Goal: Task Accomplishment & Management: Complete application form

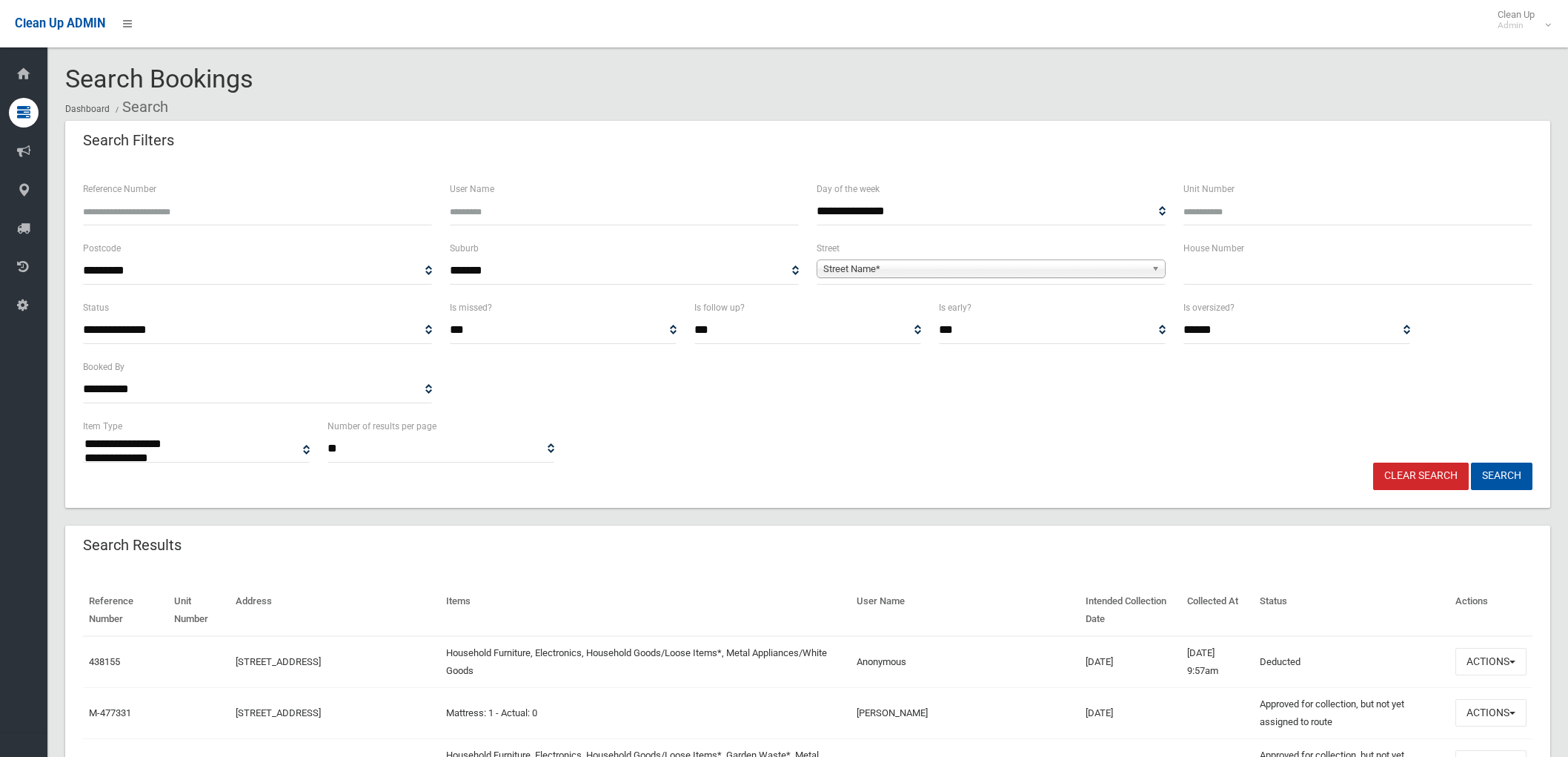
select select
click at [1258, 279] on input "text" at bounding box center [1359, 271] width 349 height 27
click at [1276, 283] on input "text" at bounding box center [1359, 271] width 349 height 27
type input "***"
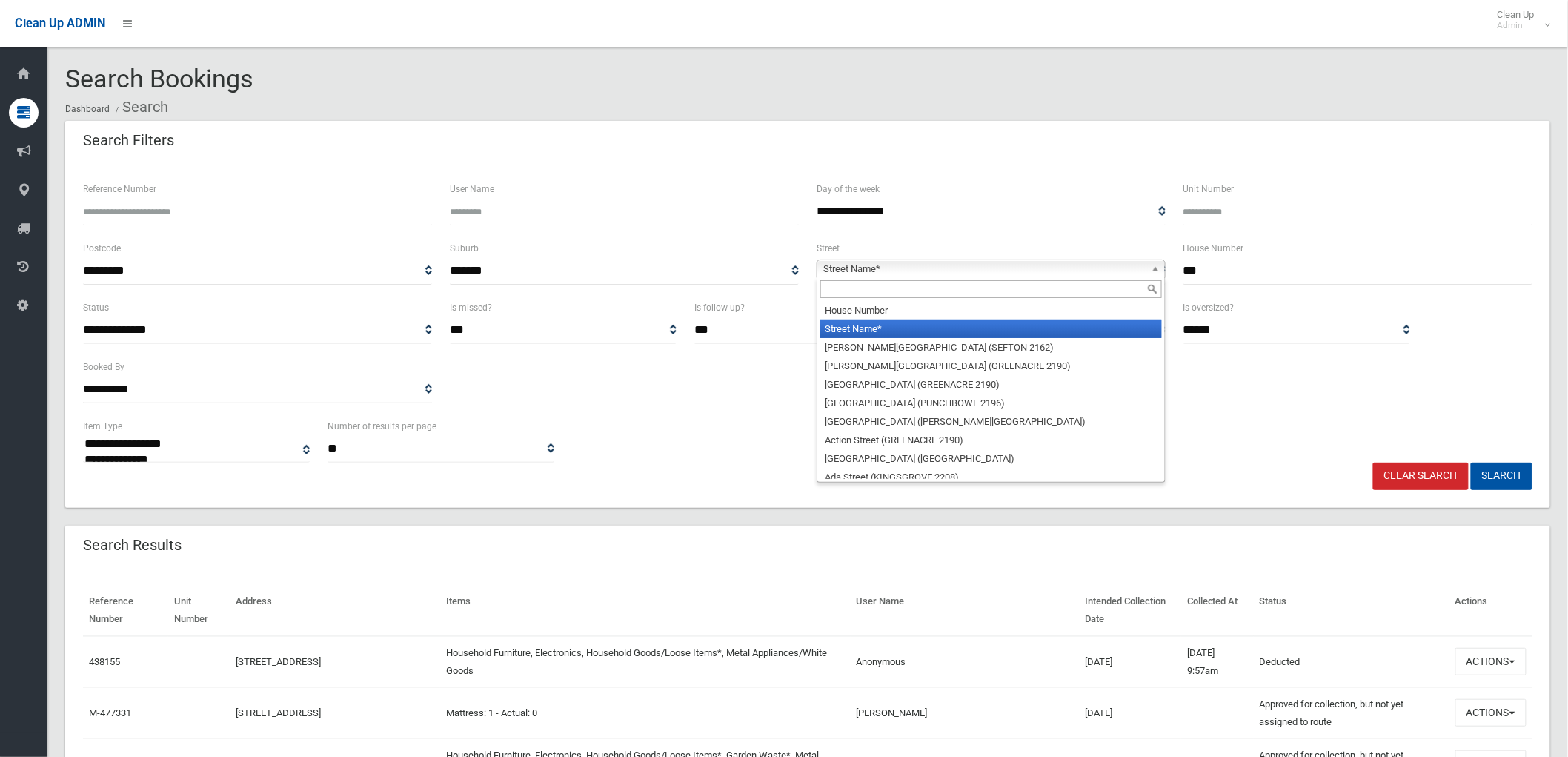
click at [1097, 270] on span "Street Name*" at bounding box center [985, 269] width 323 height 18
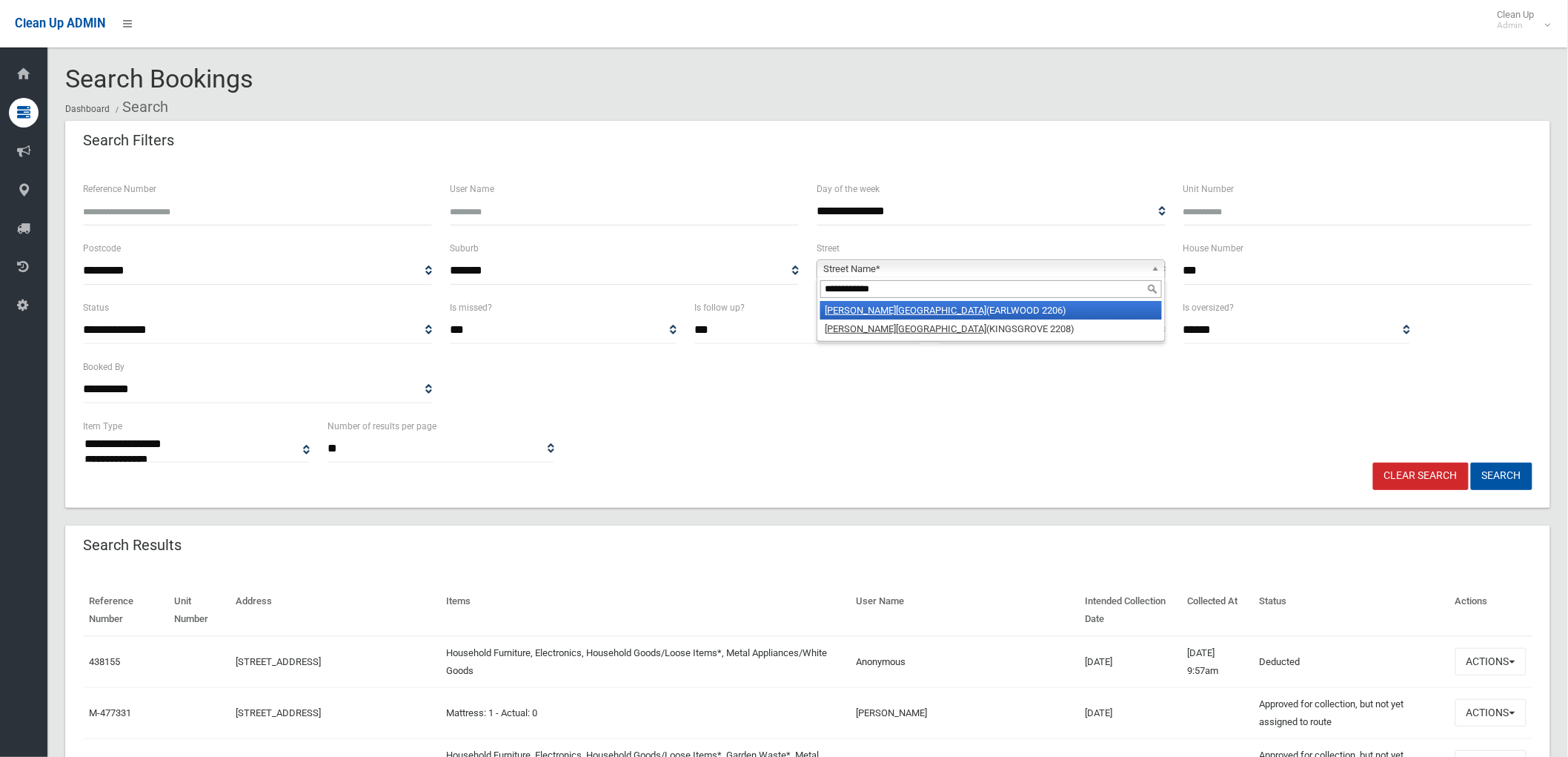
type input "**********"
click at [1067, 310] on li "Homer Street (EARLWOOD 2206)" at bounding box center [992, 311] width 342 height 19
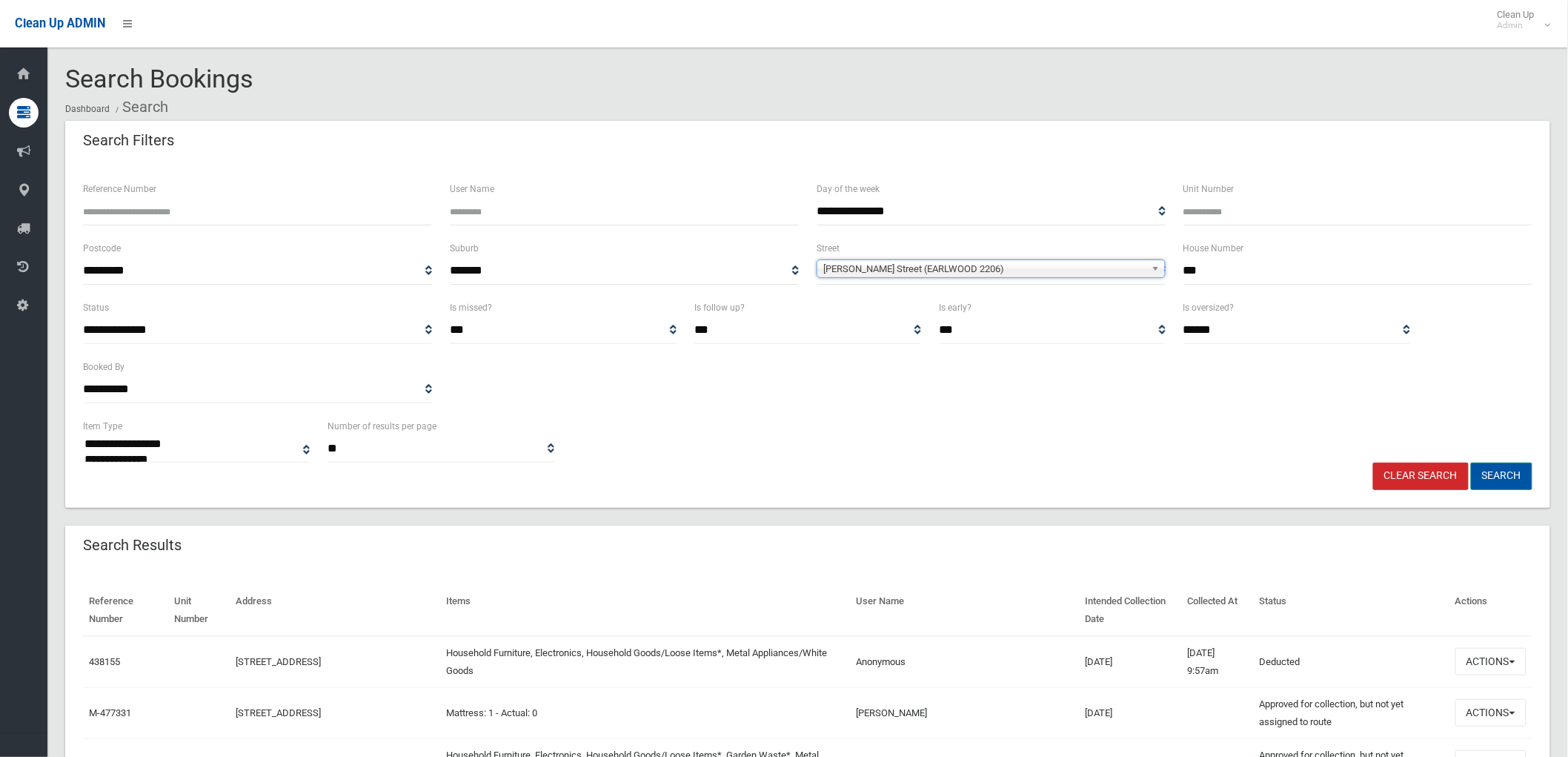
click at [1497, 476] on button "Search" at bounding box center [1501, 476] width 61 height 27
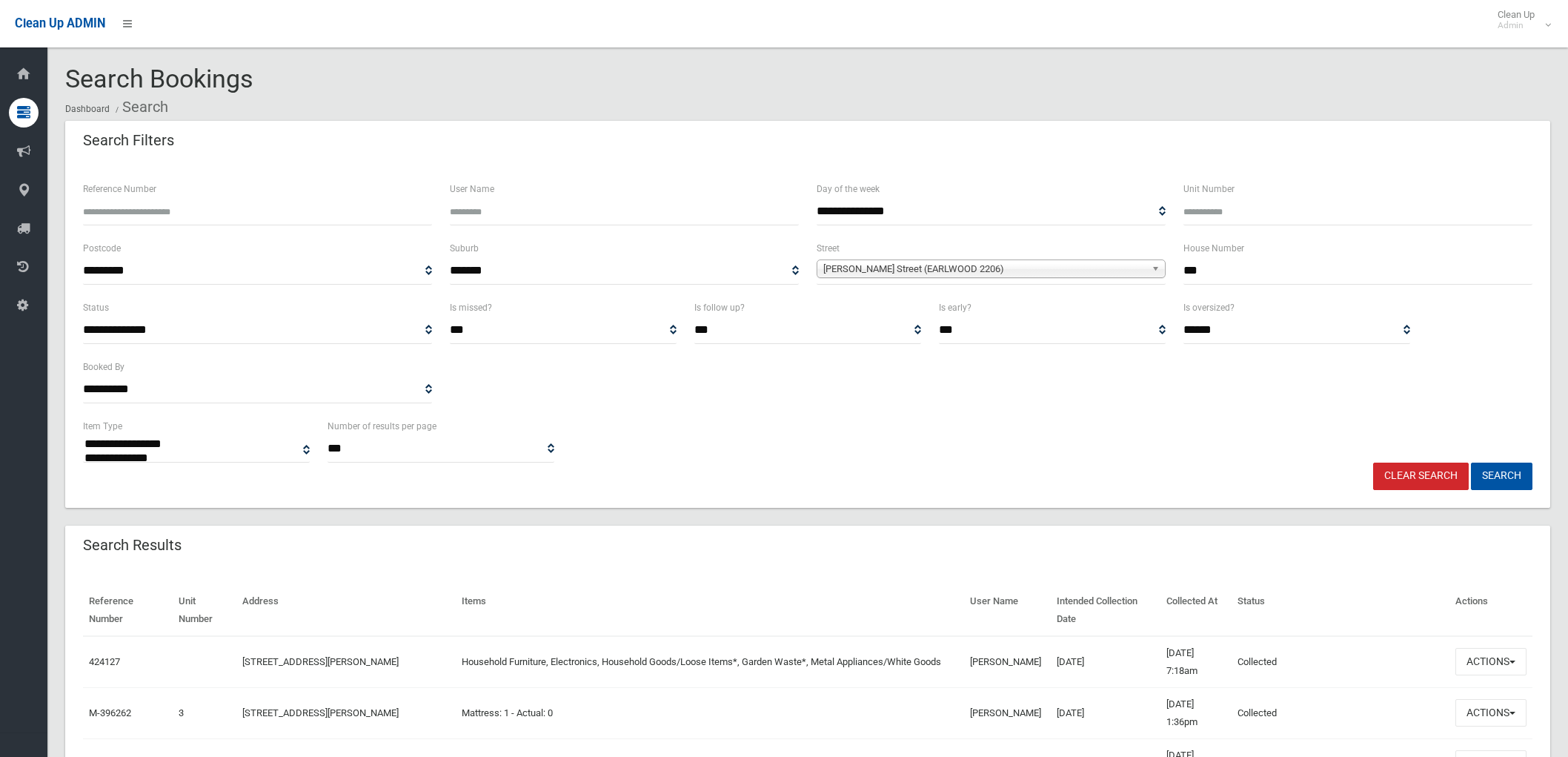
select select
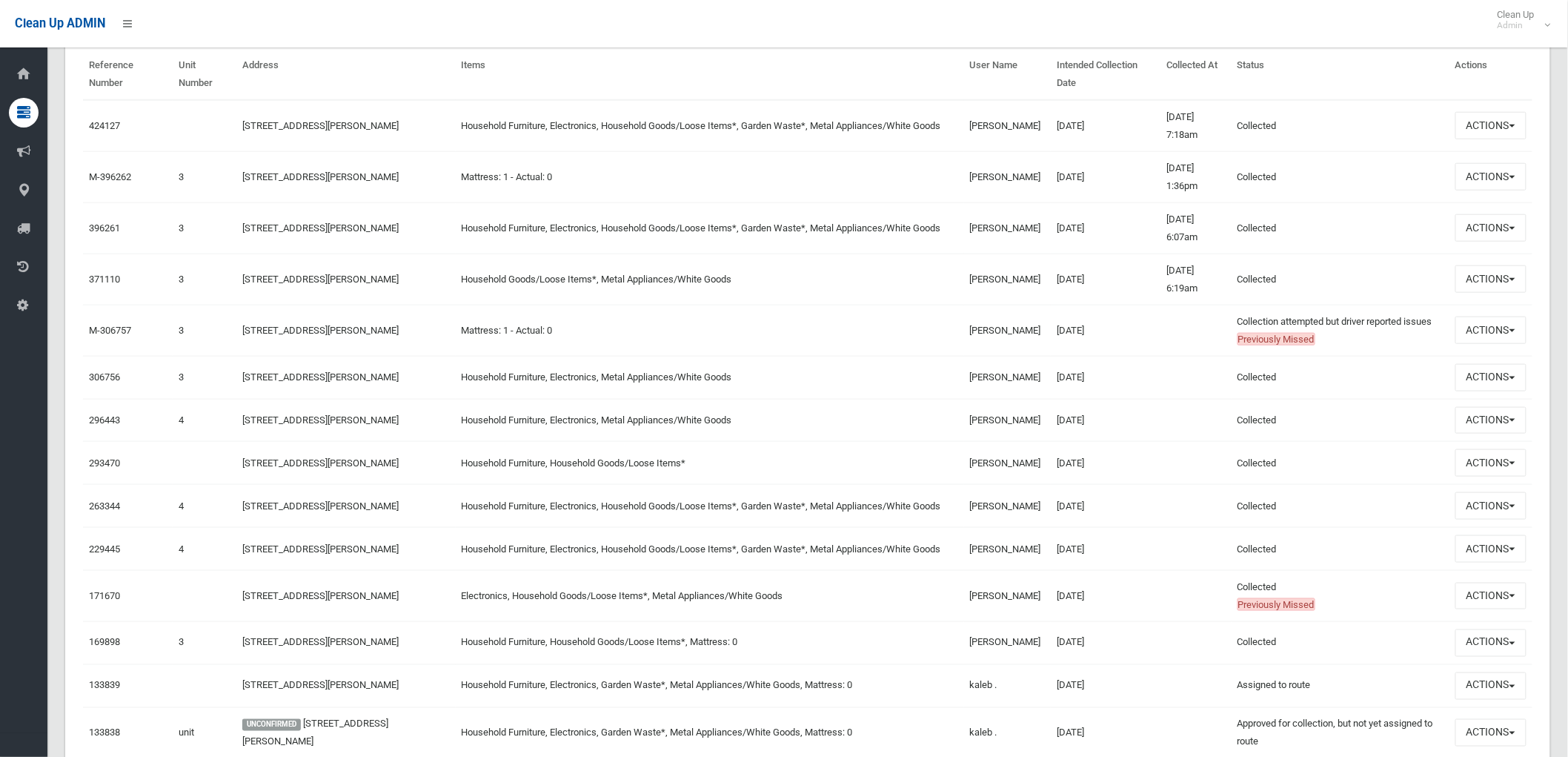
scroll to position [576, 0]
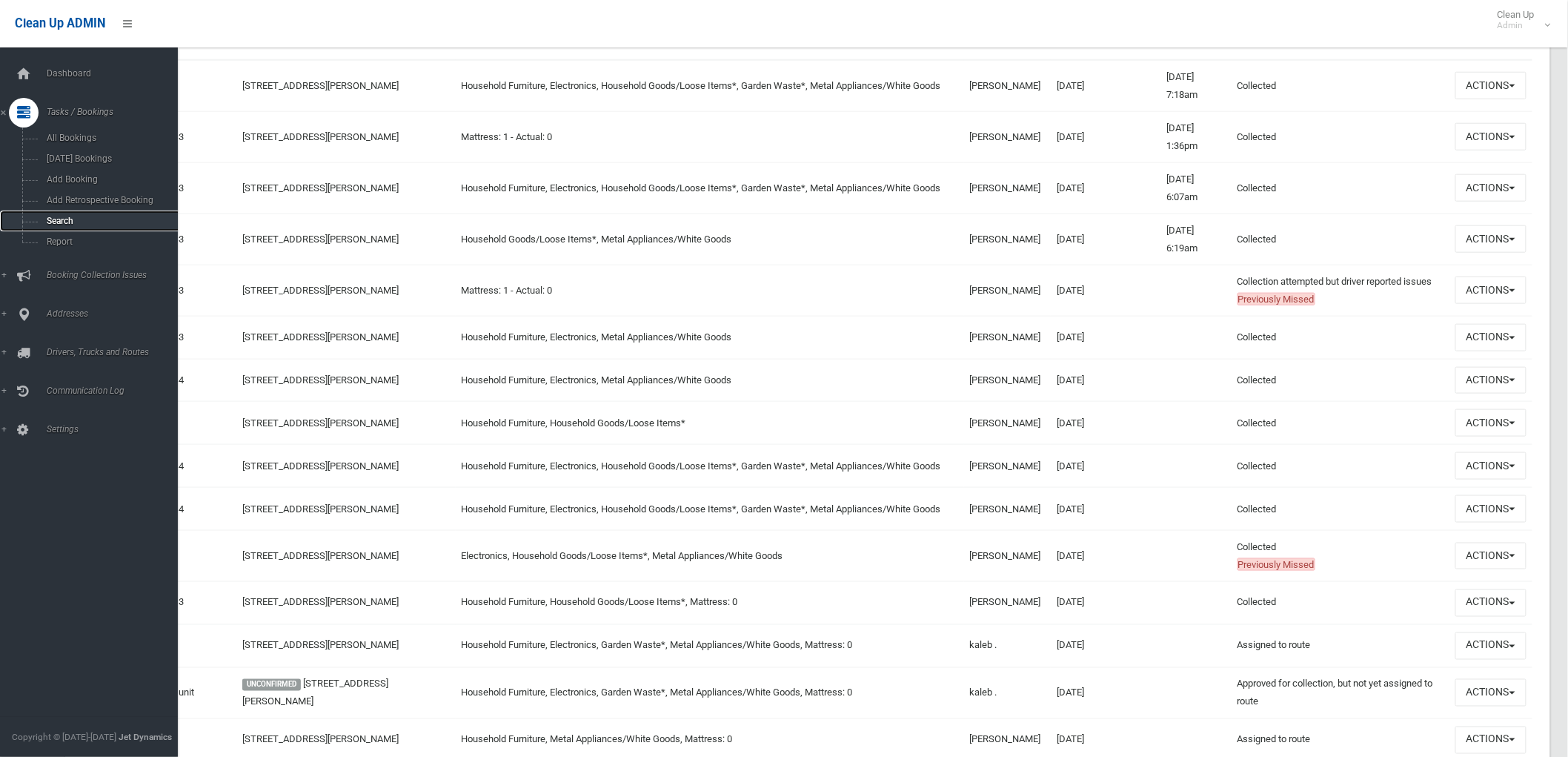
click at [56, 224] on span "Search" at bounding box center [110, 221] width 136 height 10
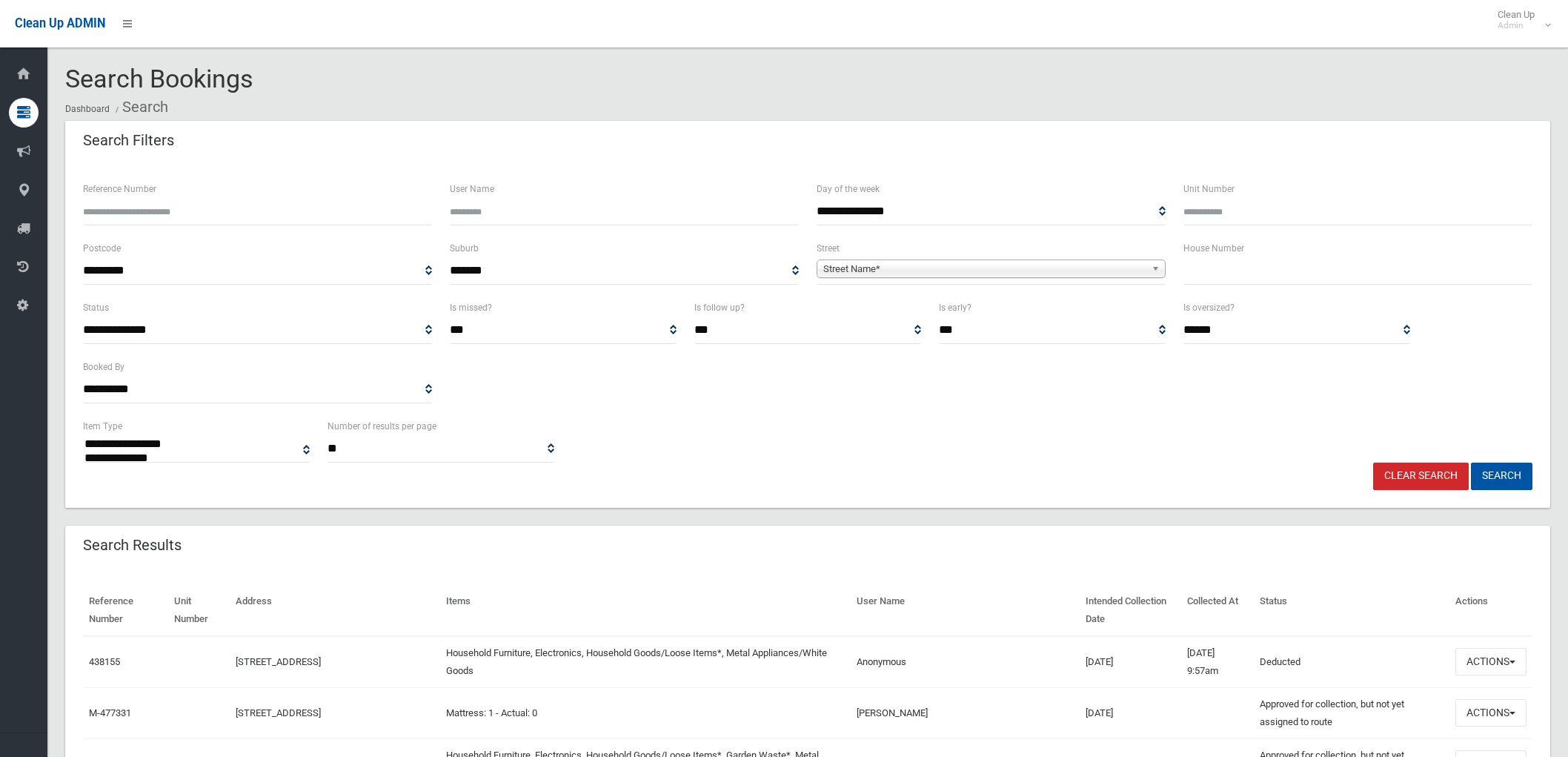
select select
drag, startPoint x: 877, startPoint y: 662, endPoint x: 986, endPoint y: 663, distance: 109.0
click at [986, 663] on td "Anonymous" at bounding box center [965, 662] width 229 height 52
click at [968, 662] on td "Anonymous" at bounding box center [965, 662] width 229 height 52
drag, startPoint x: 83, startPoint y: 545, endPoint x: 269, endPoint y: 545, distance: 186.0
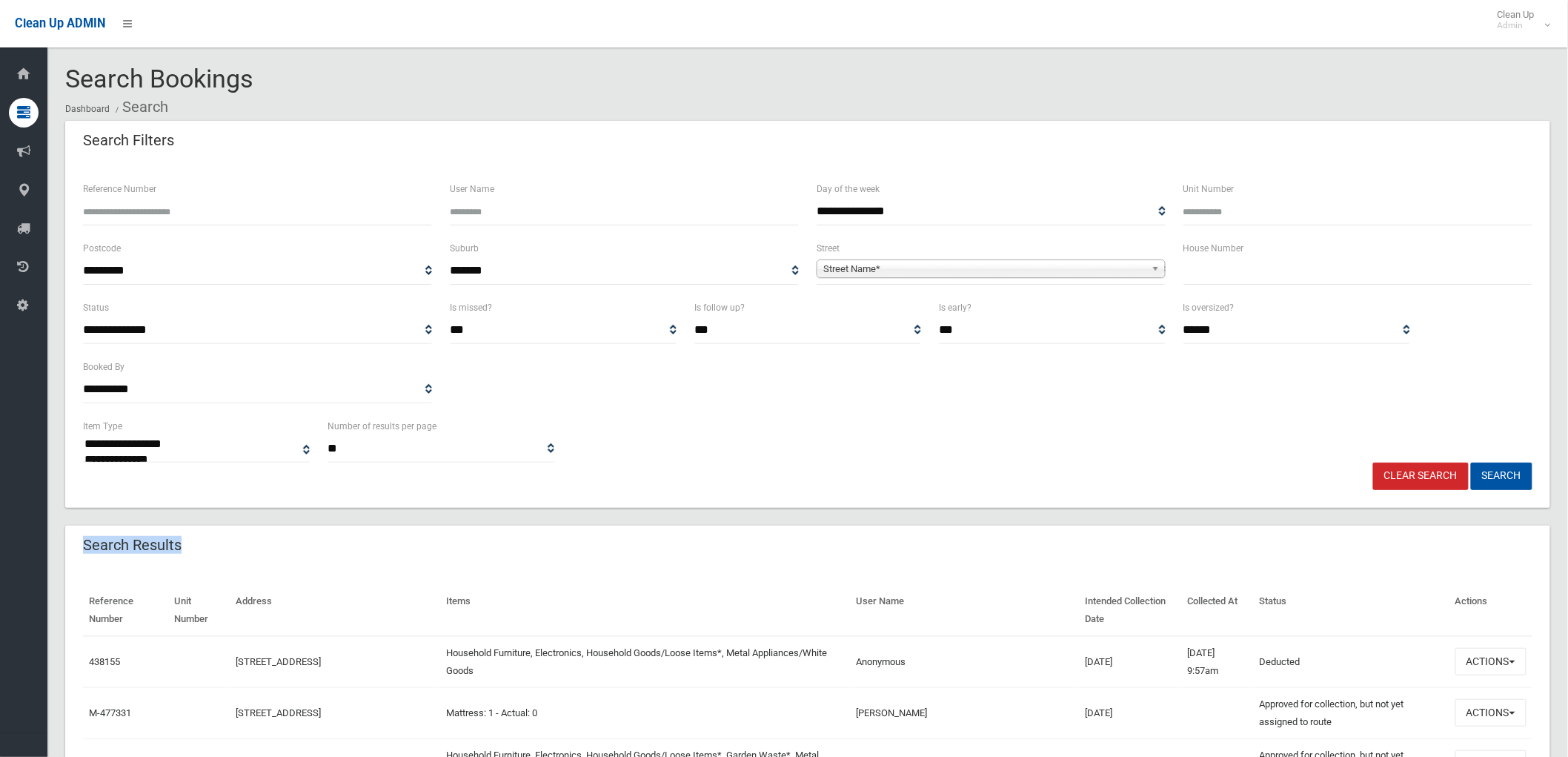
click at [270, 545] on div "Search Results" at bounding box center [808, 547] width 1485 height 42
click at [233, 550] on div "Search Results" at bounding box center [808, 547] width 1485 height 42
click at [1295, 282] on input "text" at bounding box center [1359, 271] width 349 height 27
type input "**"
click at [1064, 264] on span "Street Name*" at bounding box center [985, 269] width 323 height 18
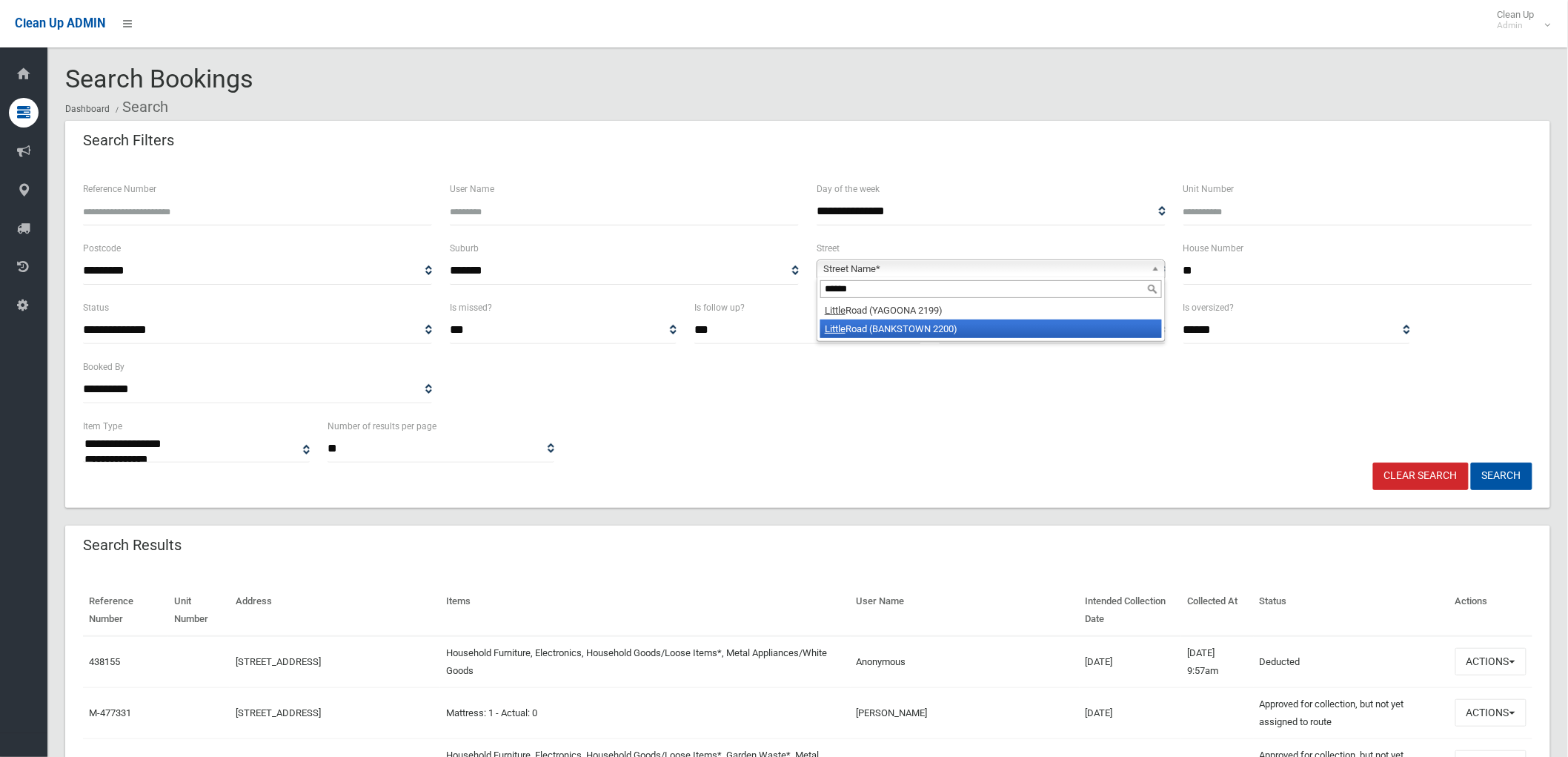
type input "******"
click at [1011, 327] on li "Little Road (BANKSTOWN 2200)" at bounding box center [992, 329] width 342 height 19
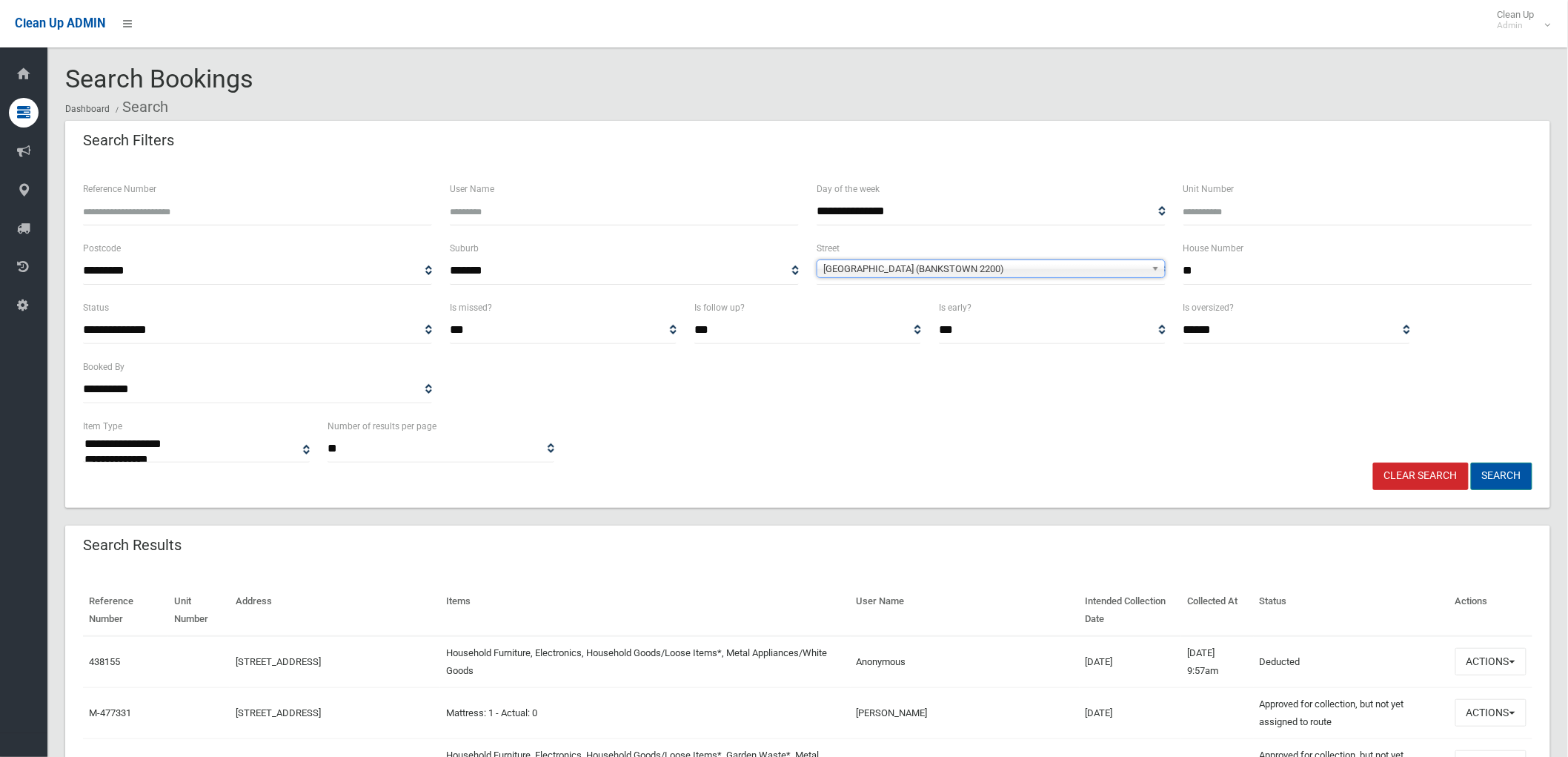
click at [1515, 472] on button "Search" at bounding box center [1501, 476] width 61 height 27
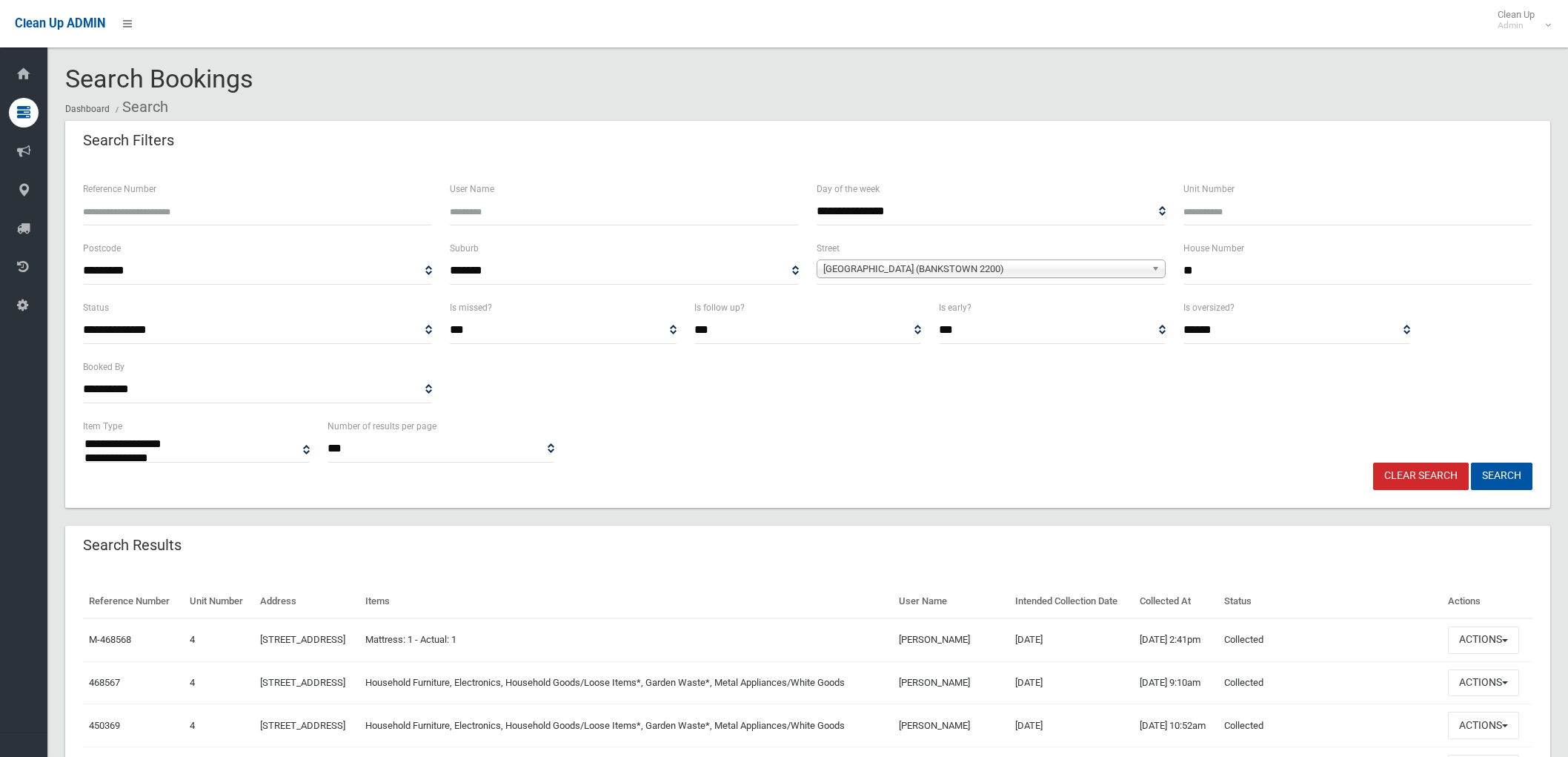
select select
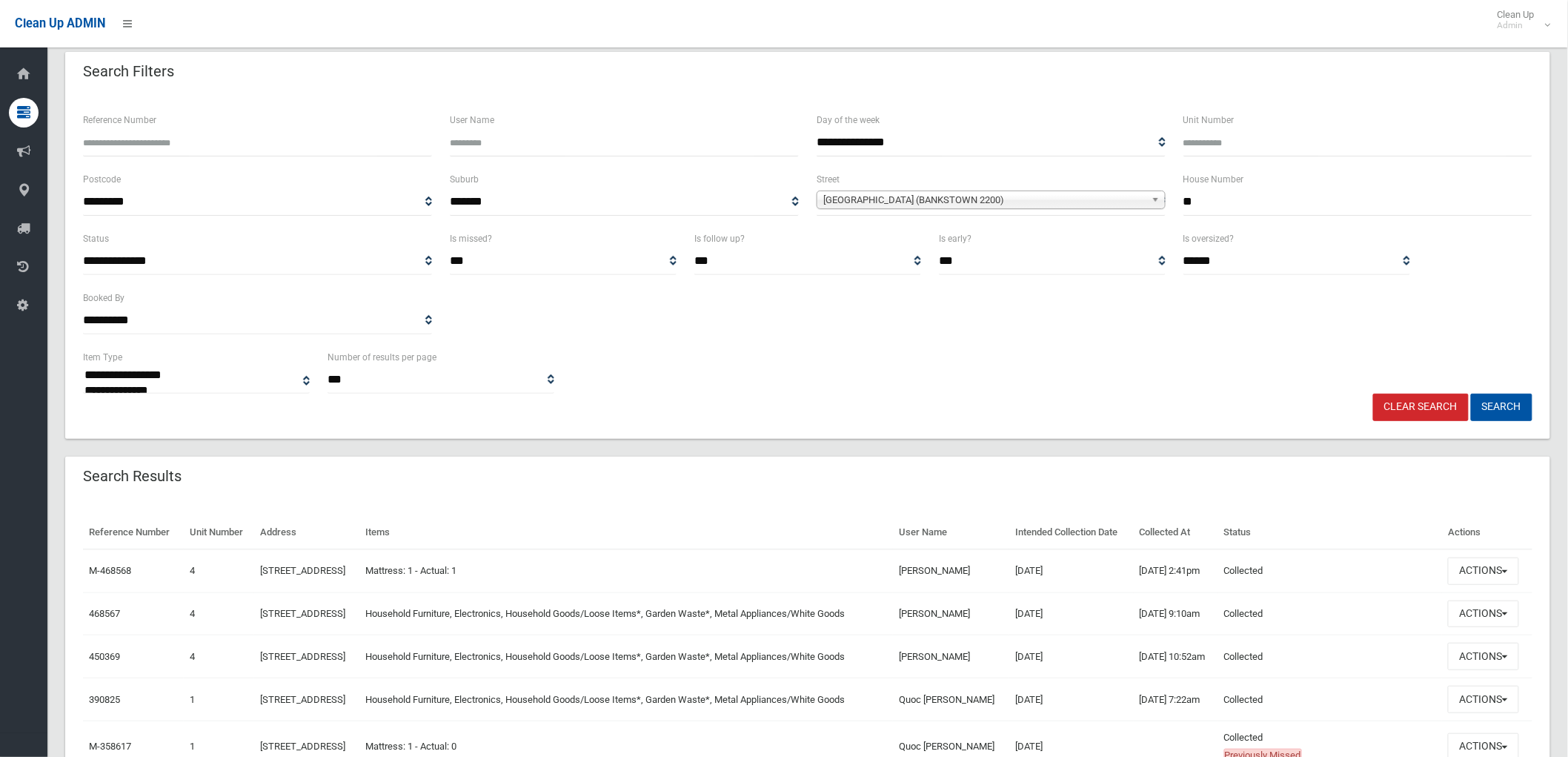
scroll to position [247, 0]
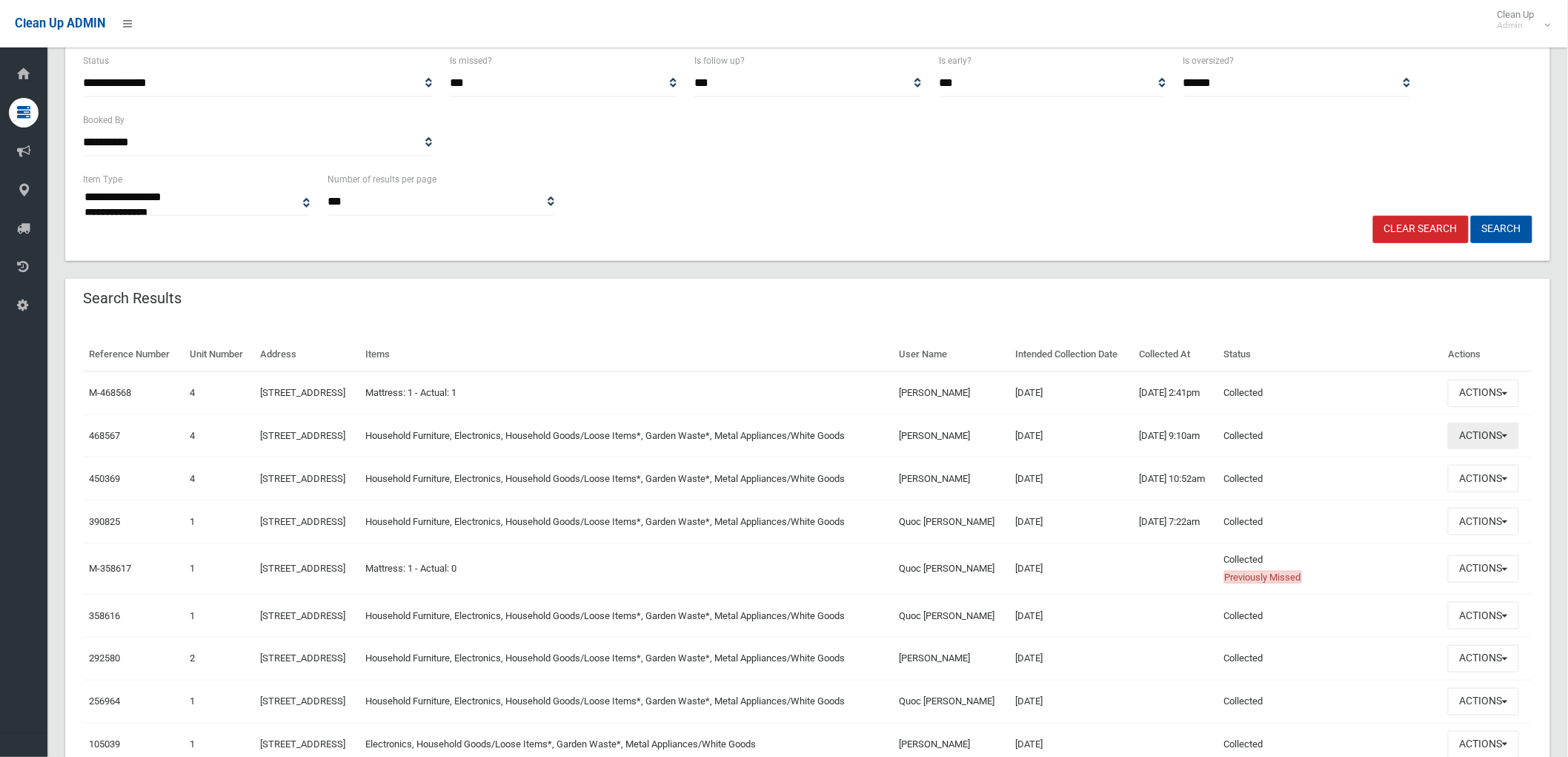
click at [1503, 450] on button "Actions" at bounding box center [1483, 436] width 71 height 27
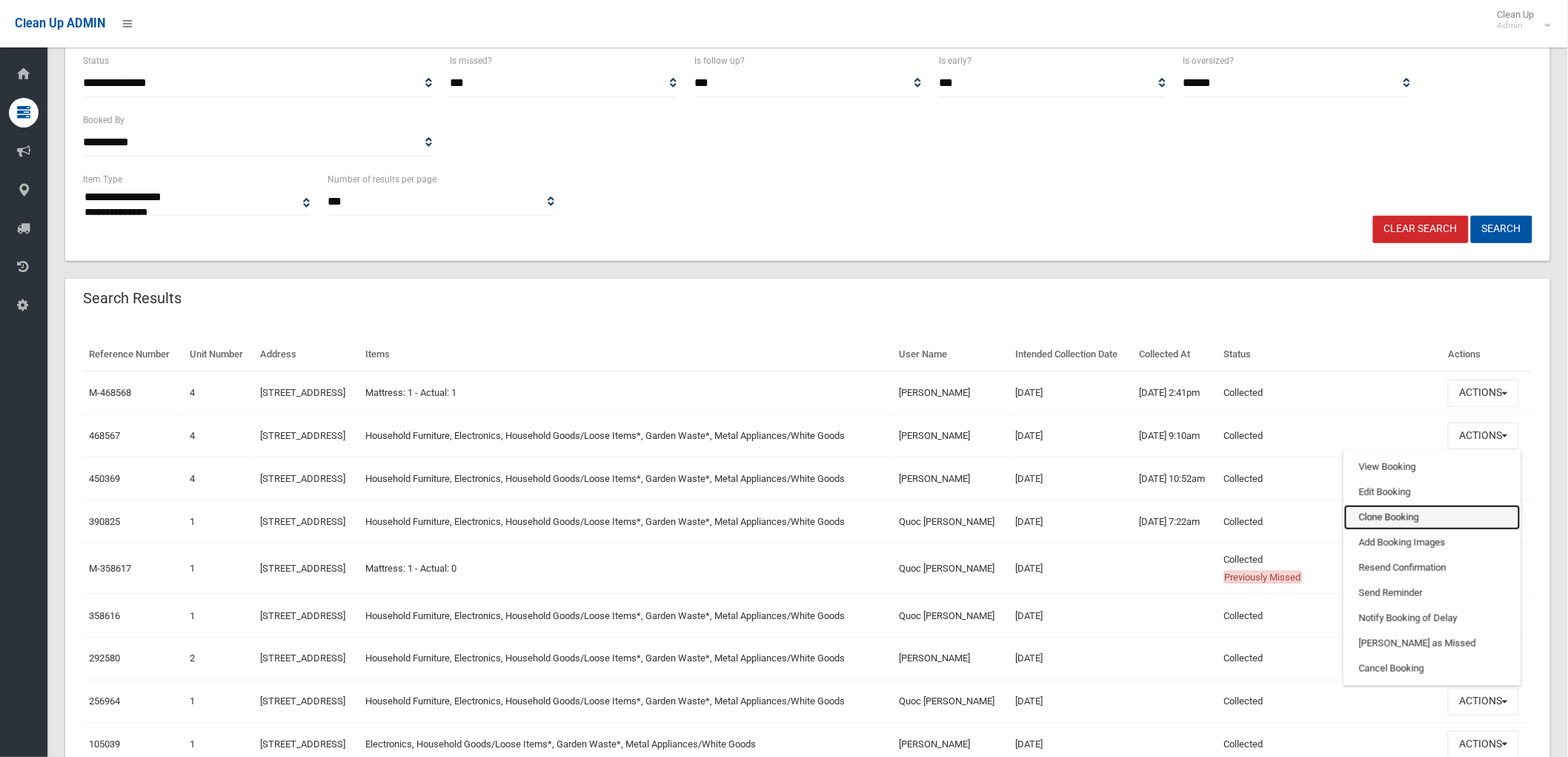
click at [1437, 530] on link "Clone Booking" at bounding box center [1432, 517] width 176 height 25
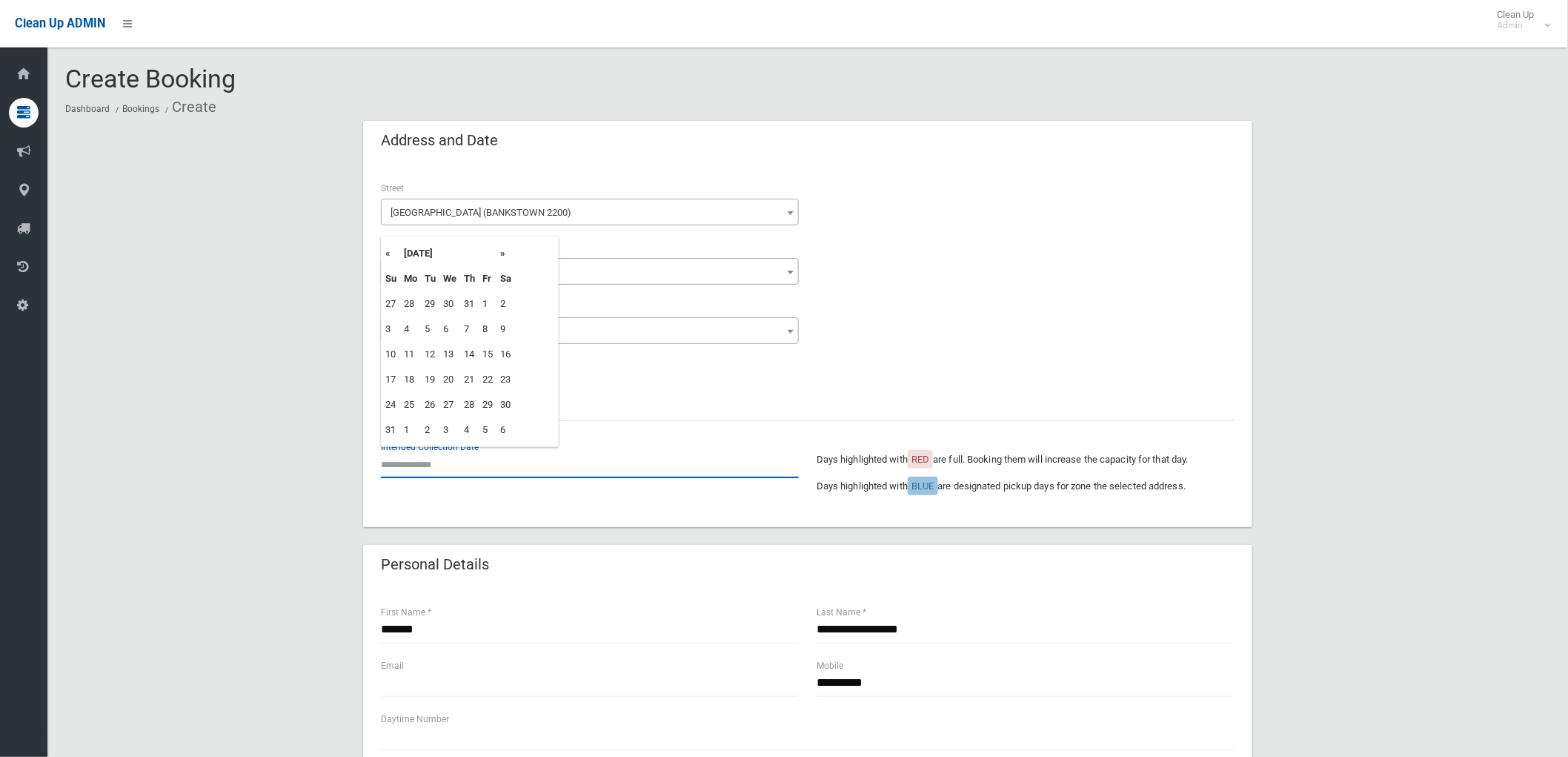
click at [441, 464] on input "text" at bounding box center [590, 464] width 418 height 27
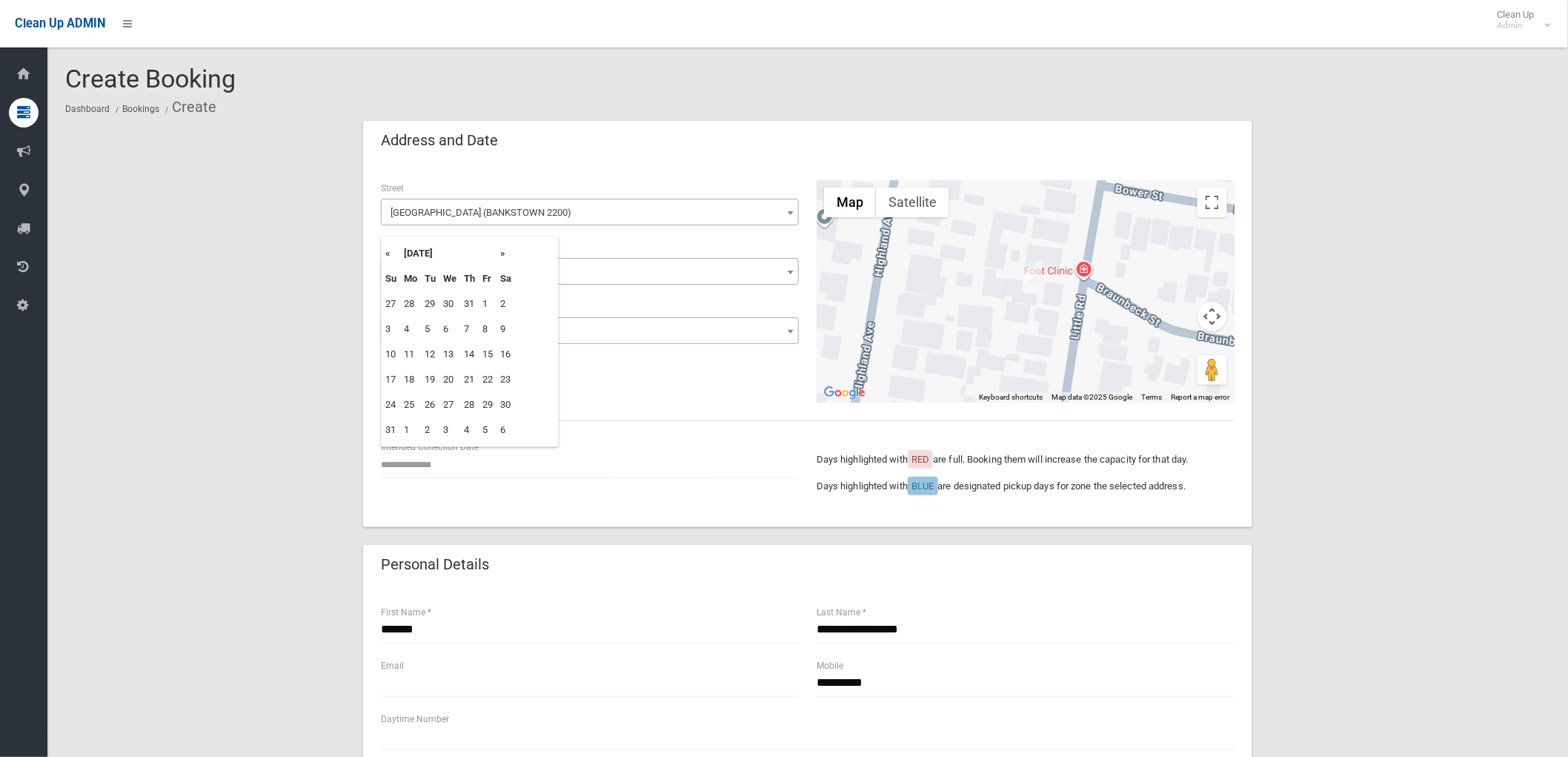
click at [501, 248] on th "»" at bounding box center [506, 253] width 19 height 25
click at [405, 339] on td "8" at bounding box center [410, 328] width 21 height 25
type input "**********"
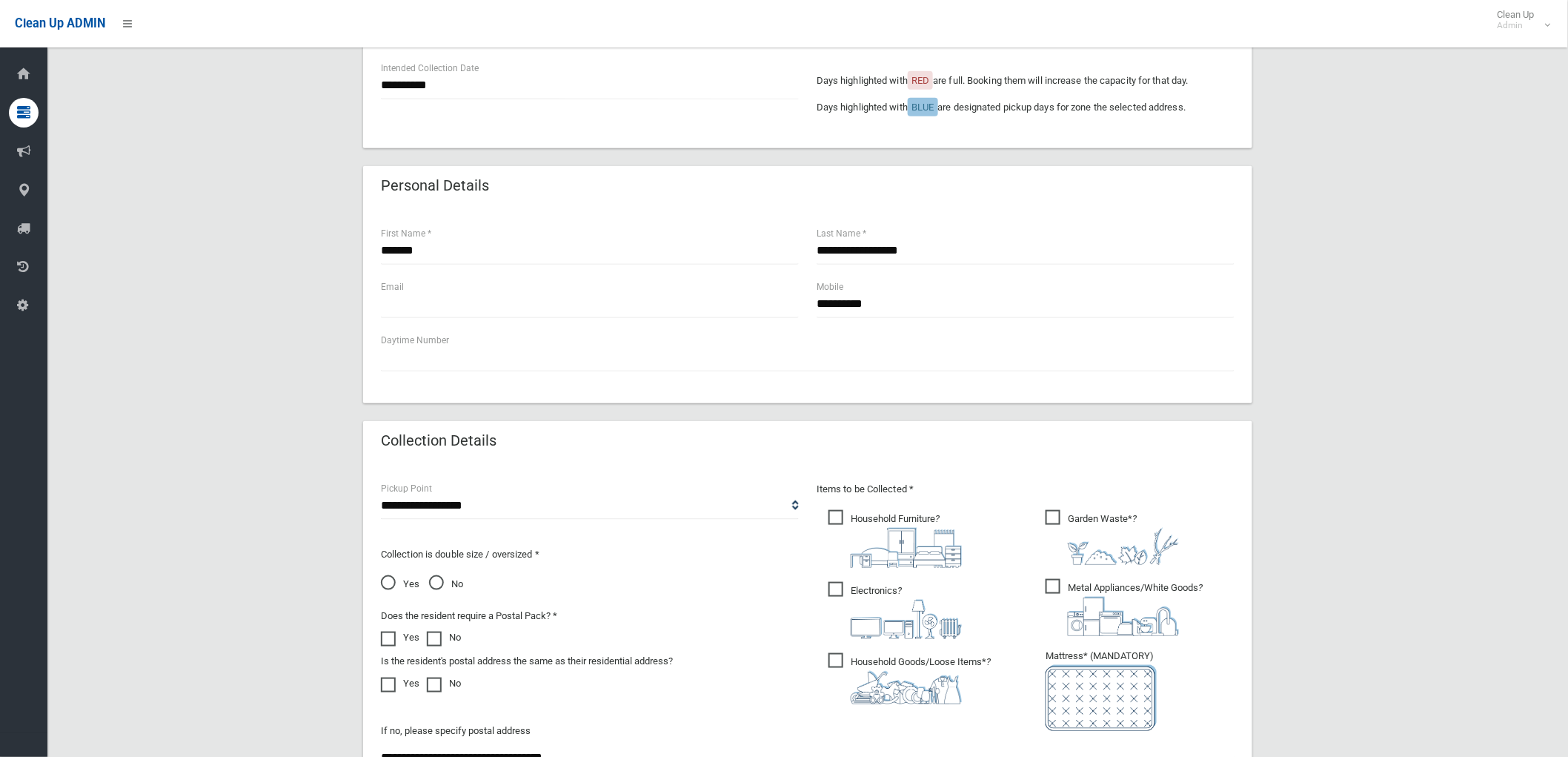
scroll to position [494, 0]
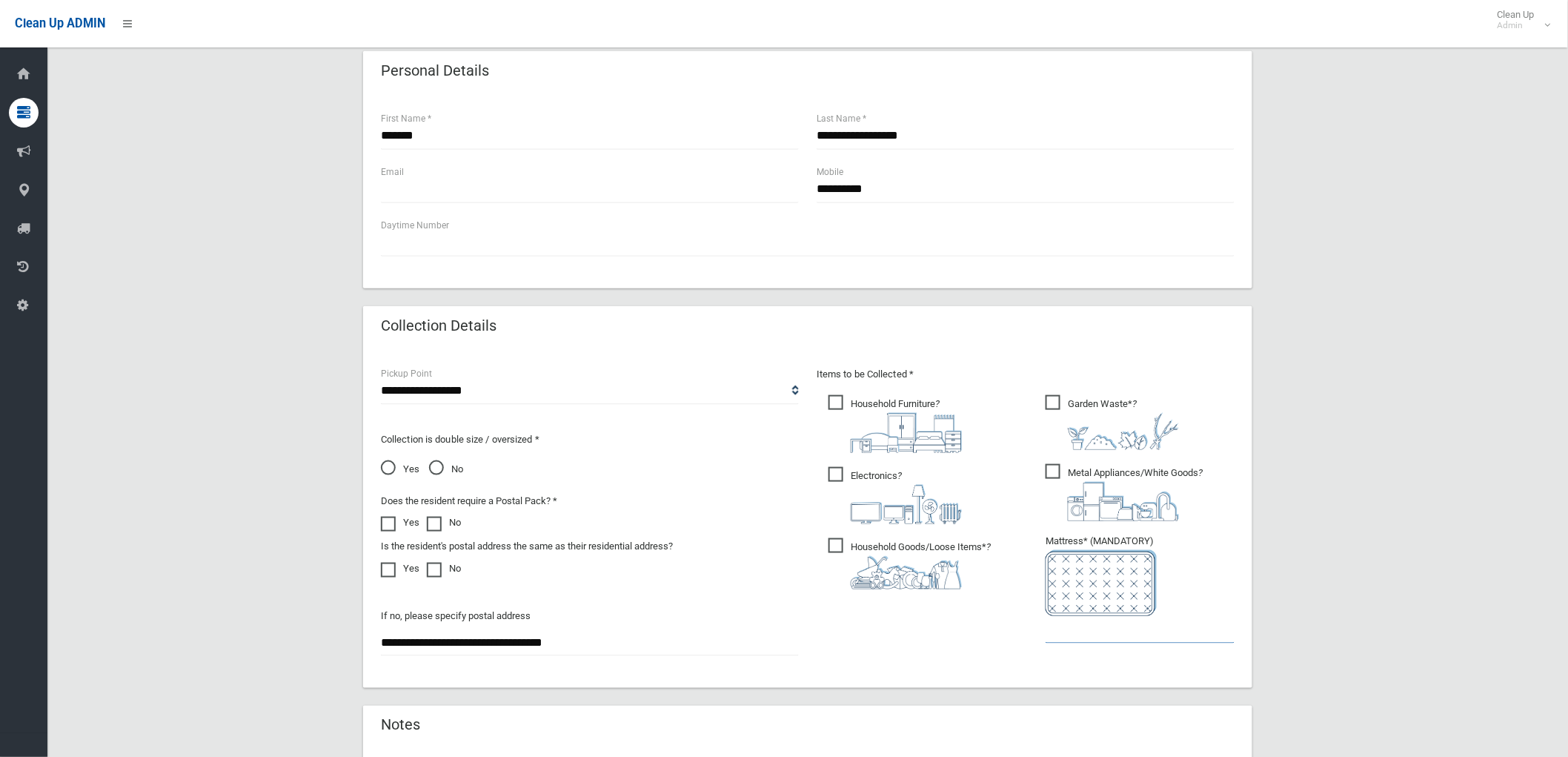
click at [1093, 640] on input "text" at bounding box center [1141, 630] width 189 height 27
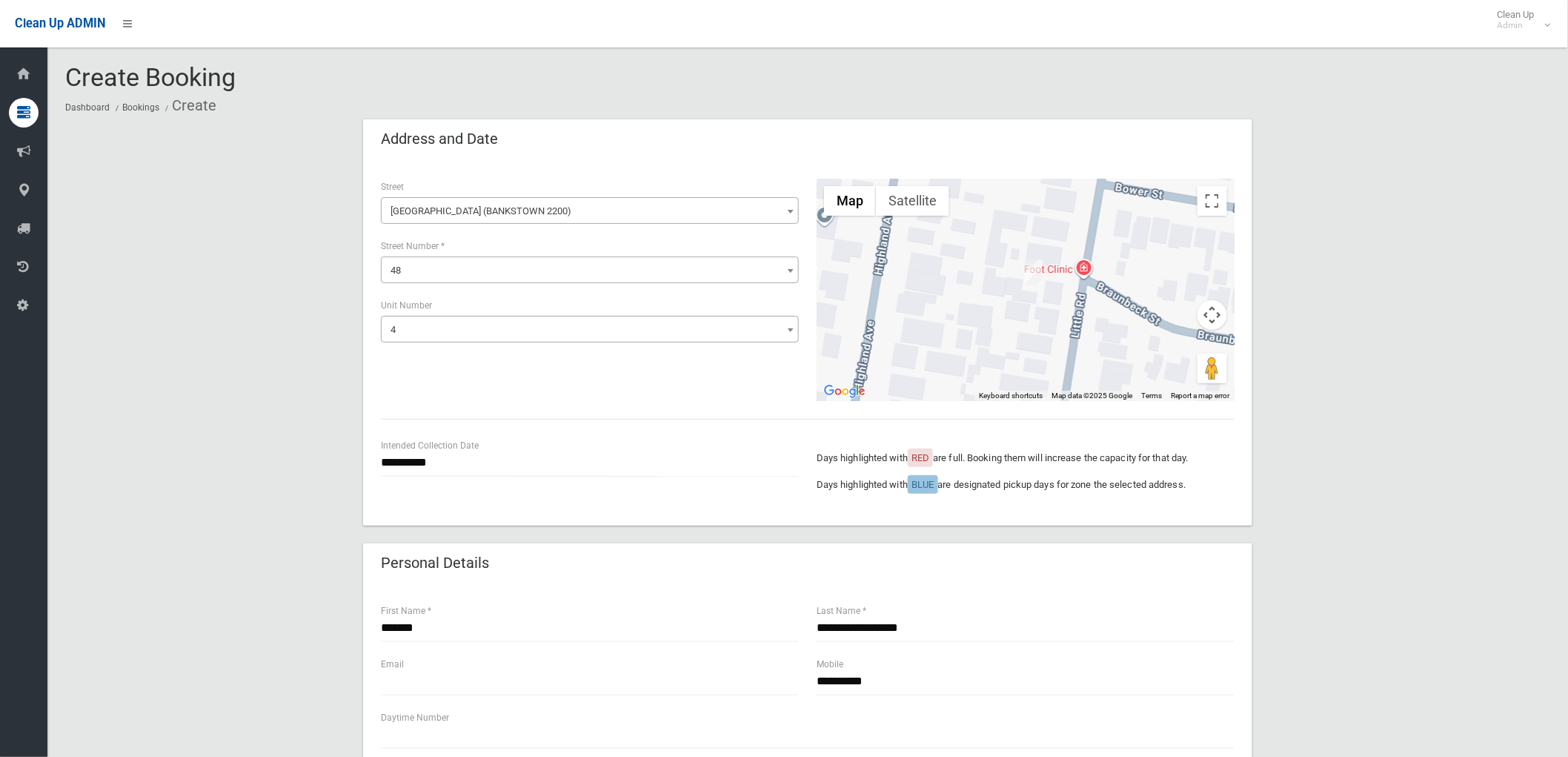
scroll to position [0, 0]
type input "*"
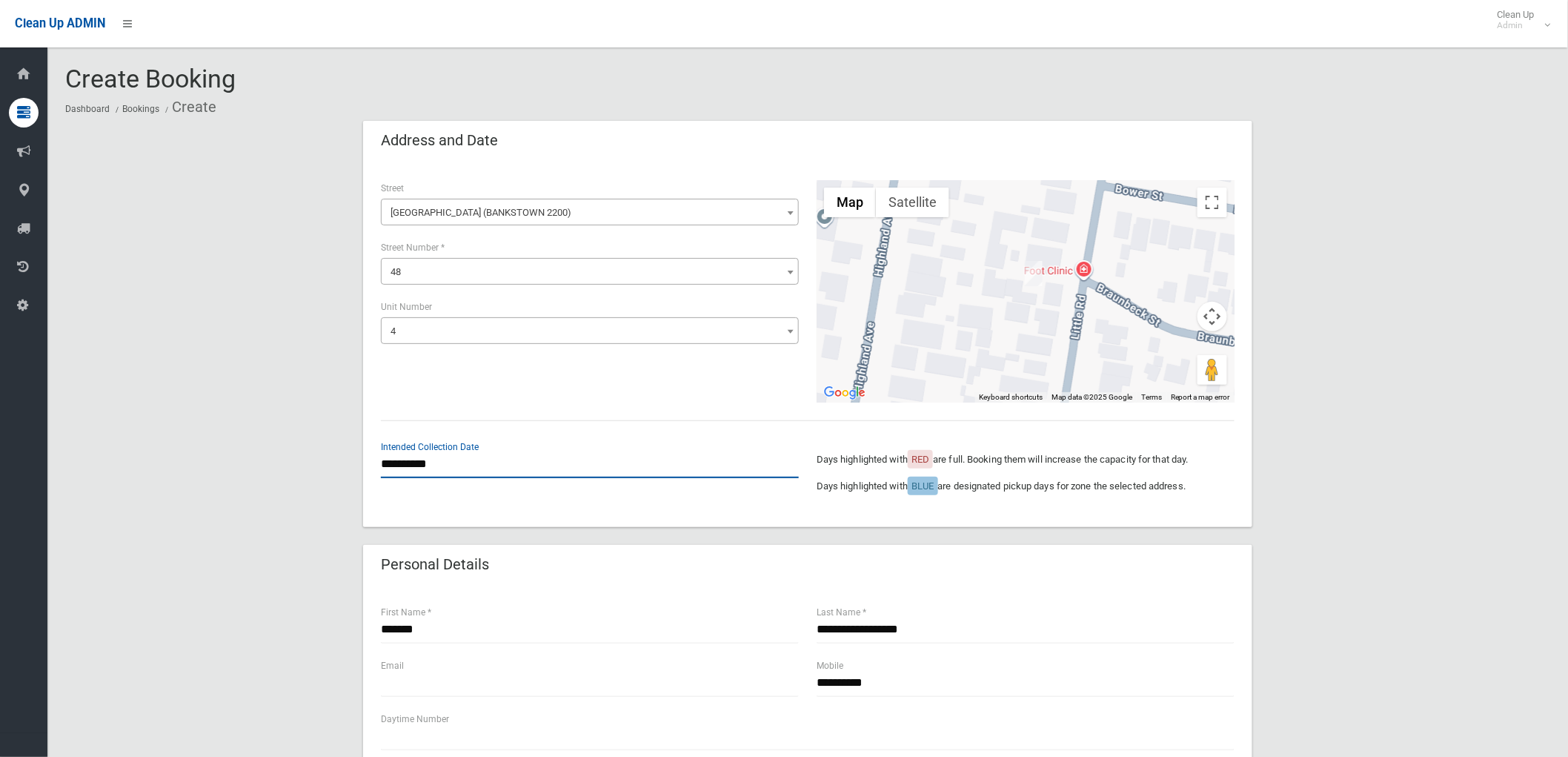
click at [448, 465] on input "**********" at bounding box center [590, 464] width 418 height 27
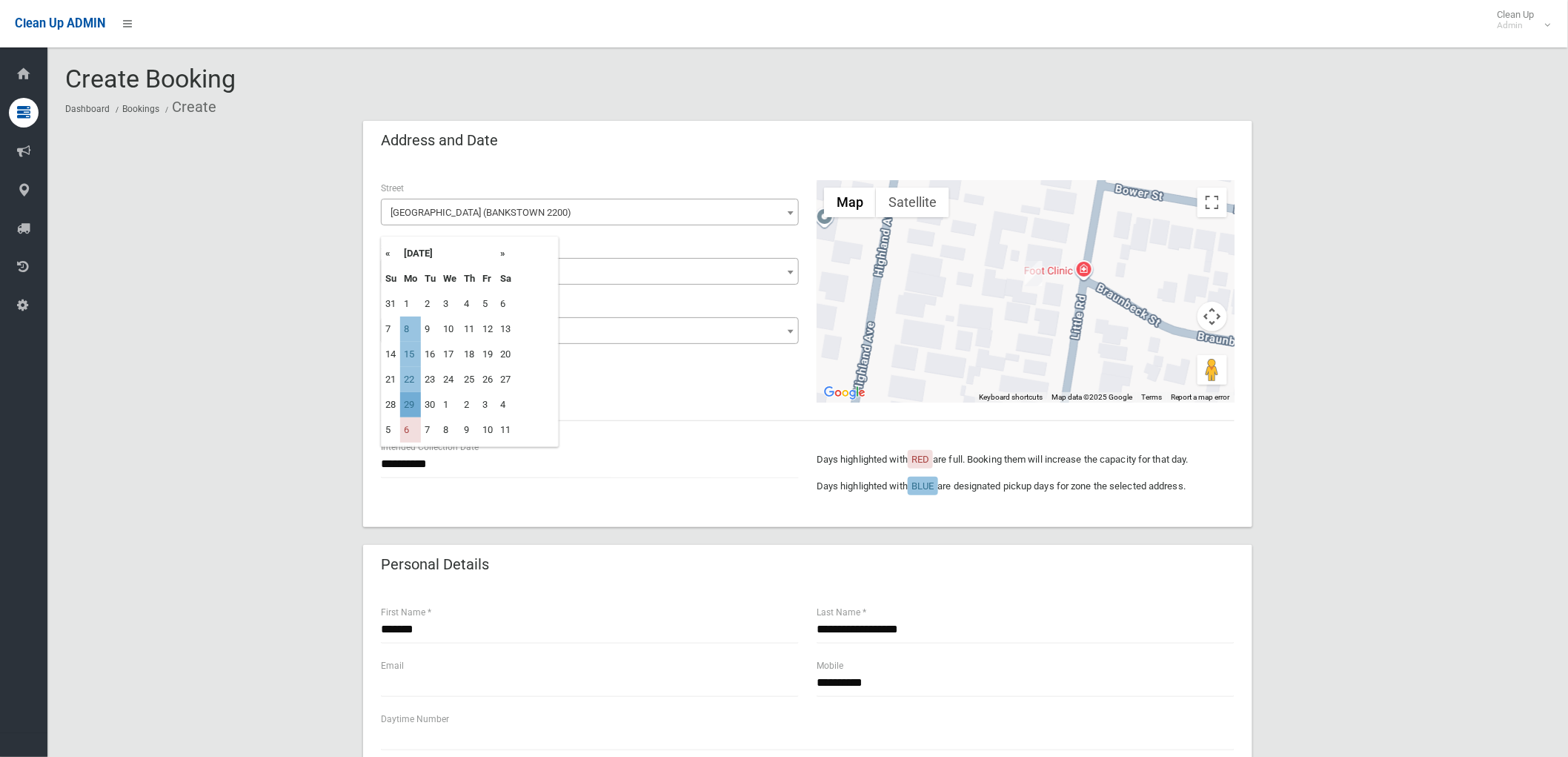
click at [408, 399] on td "29" at bounding box center [410, 405] width 21 height 25
type input "**********"
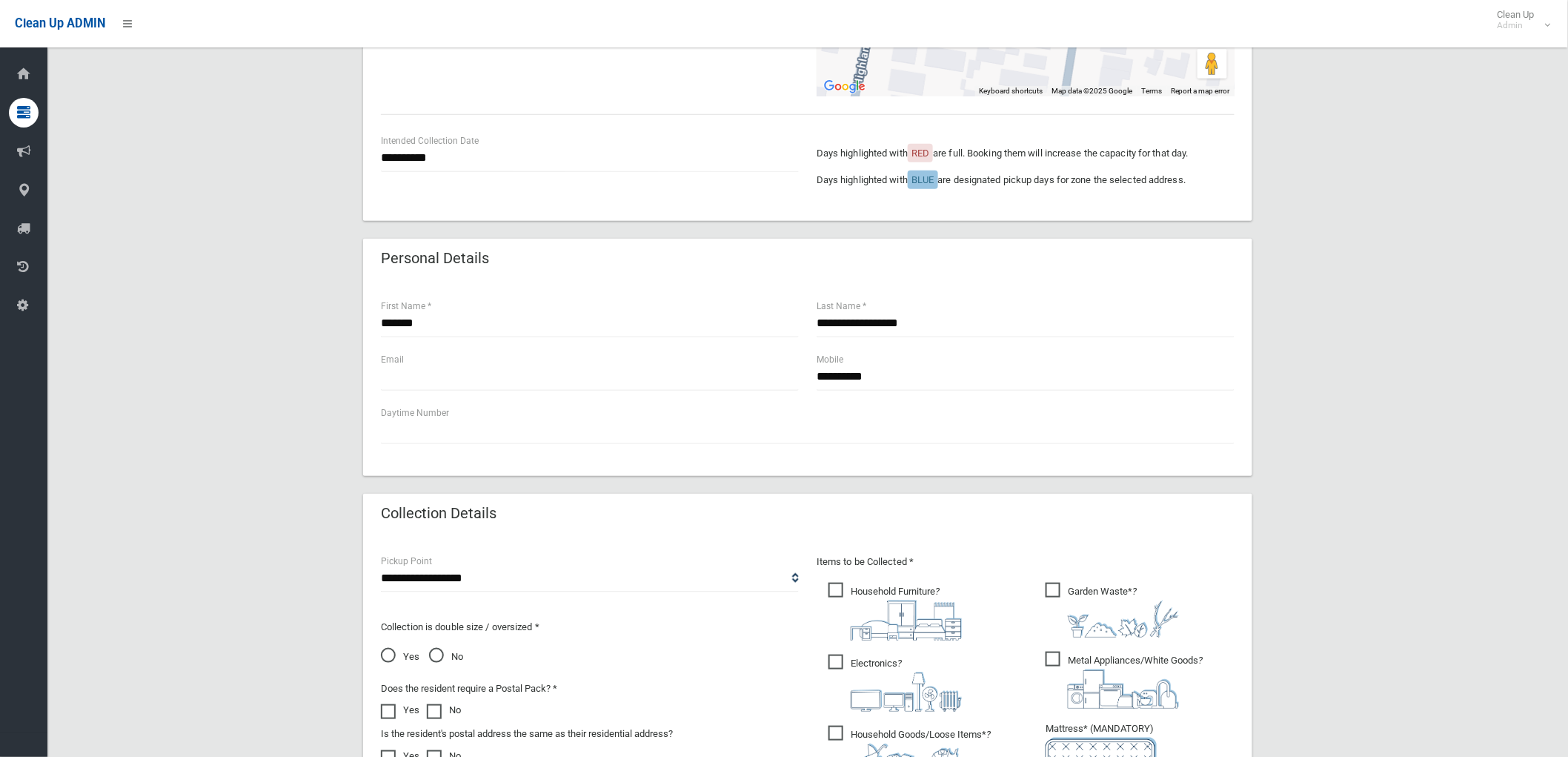
scroll to position [329, 0]
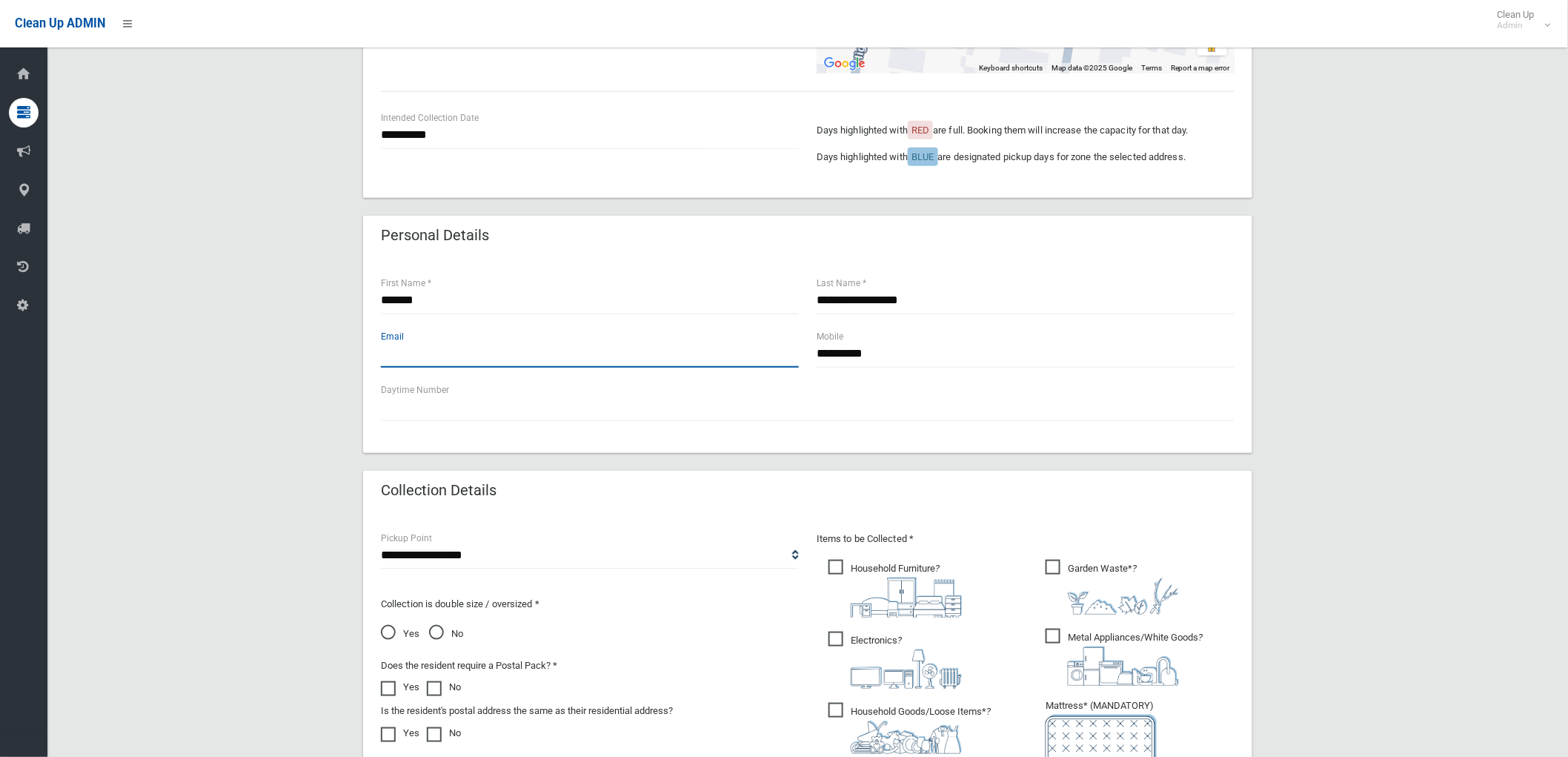
click at [503, 355] on input "text" at bounding box center [590, 354] width 418 height 27
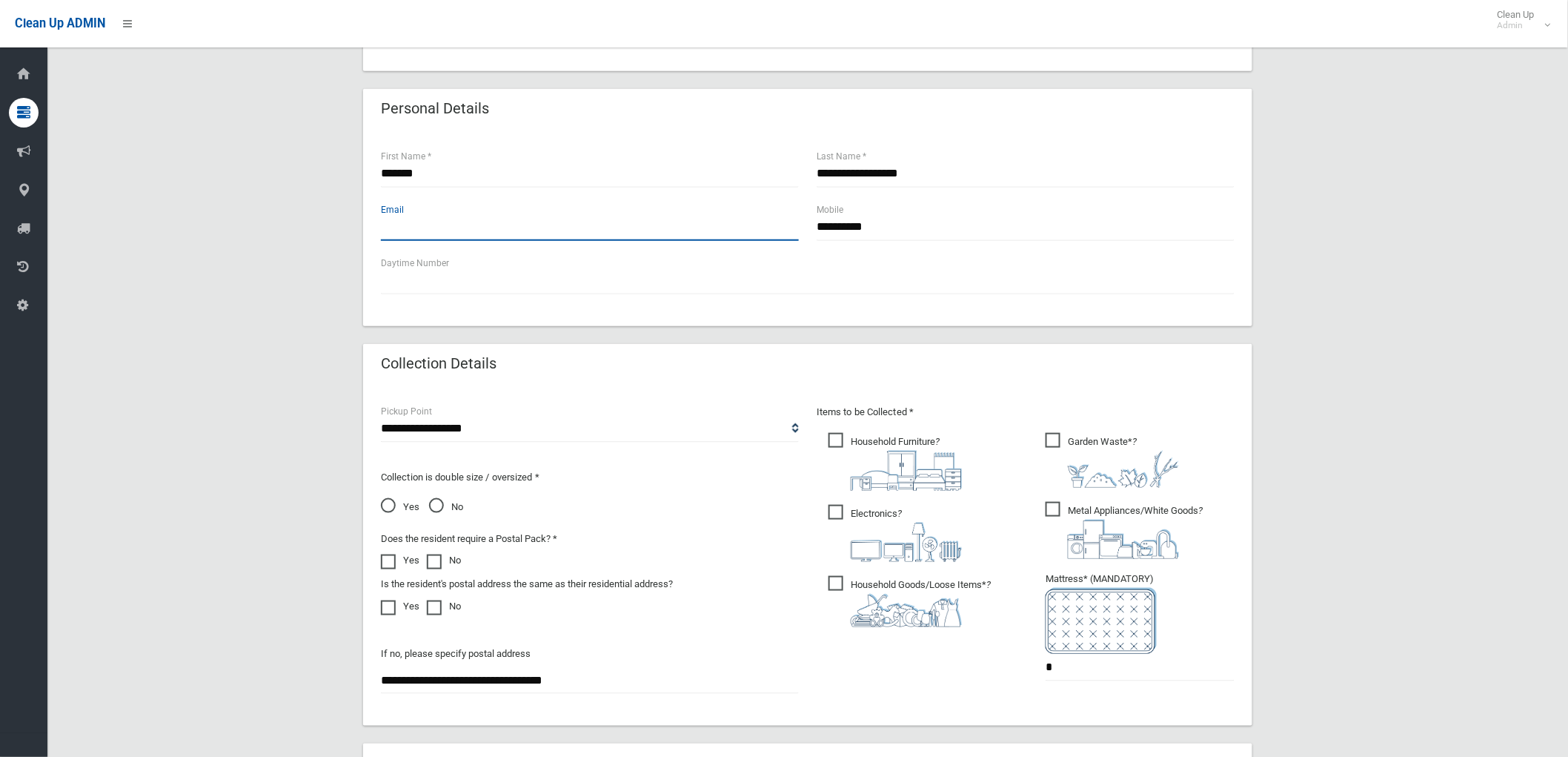
scroll to position [576, 0]
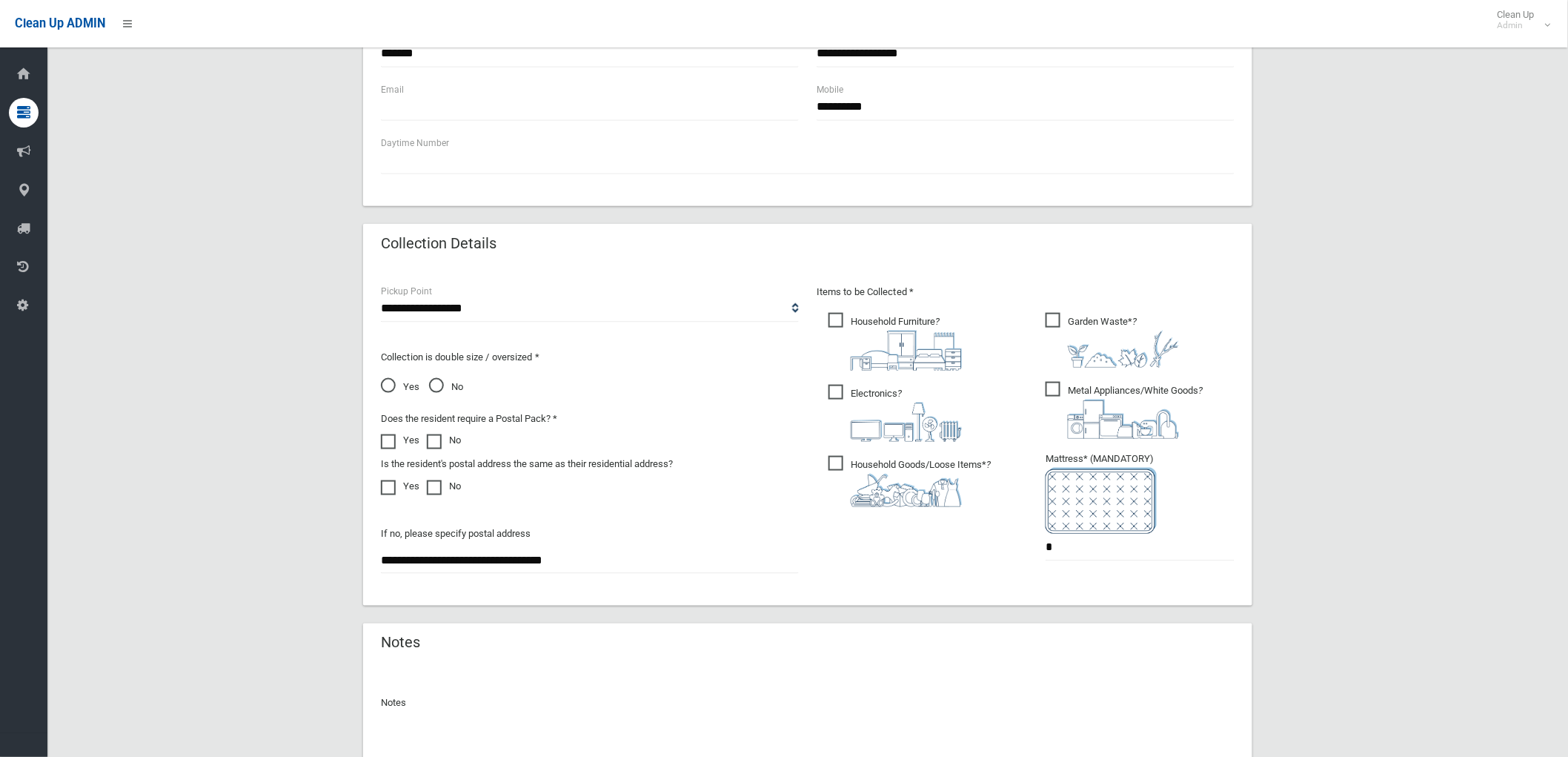
click at [403, 439] on label "Yes" at bounding box center [400, 440] width 39 height 18
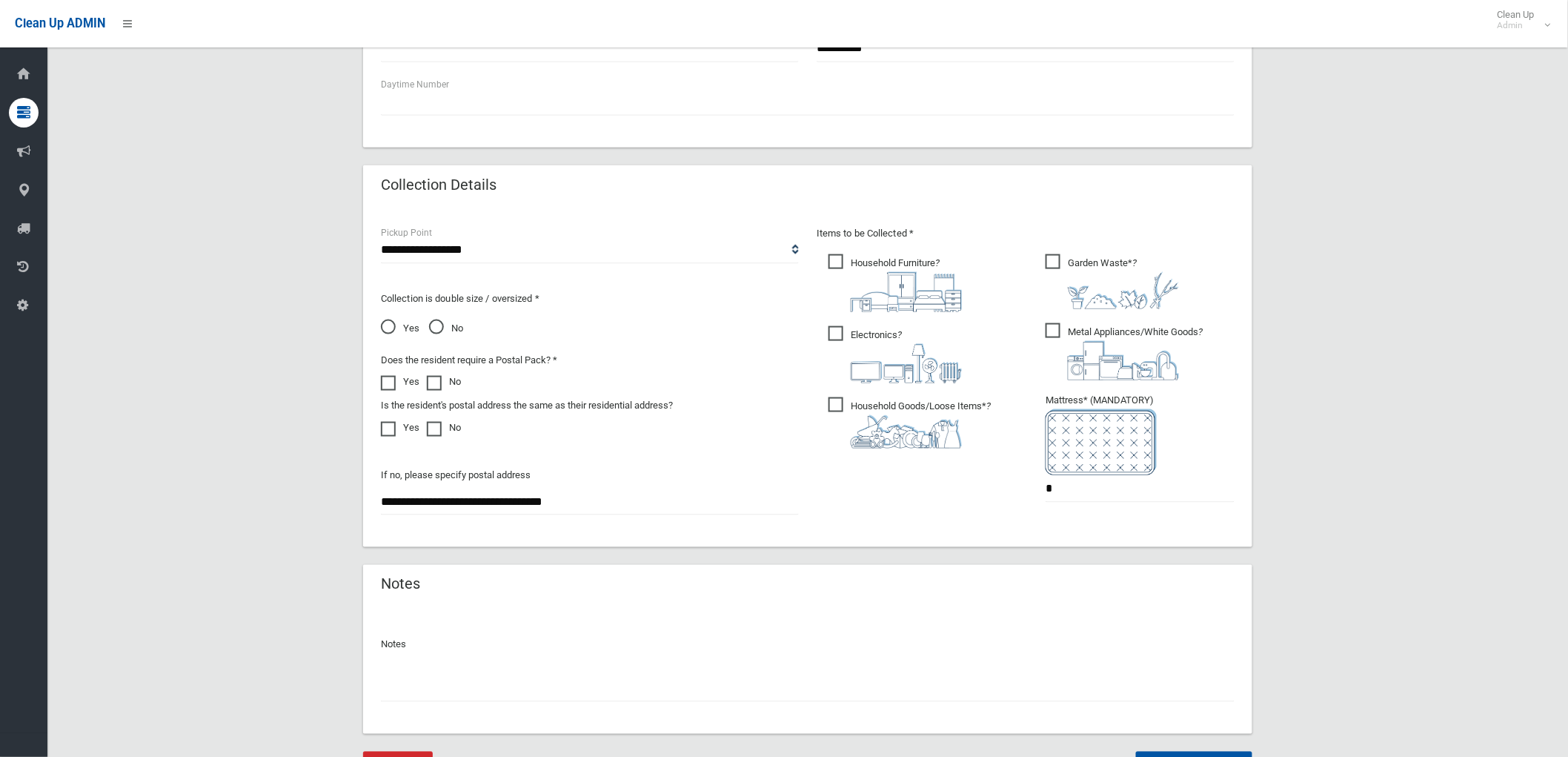
scroll to position [709, 0]
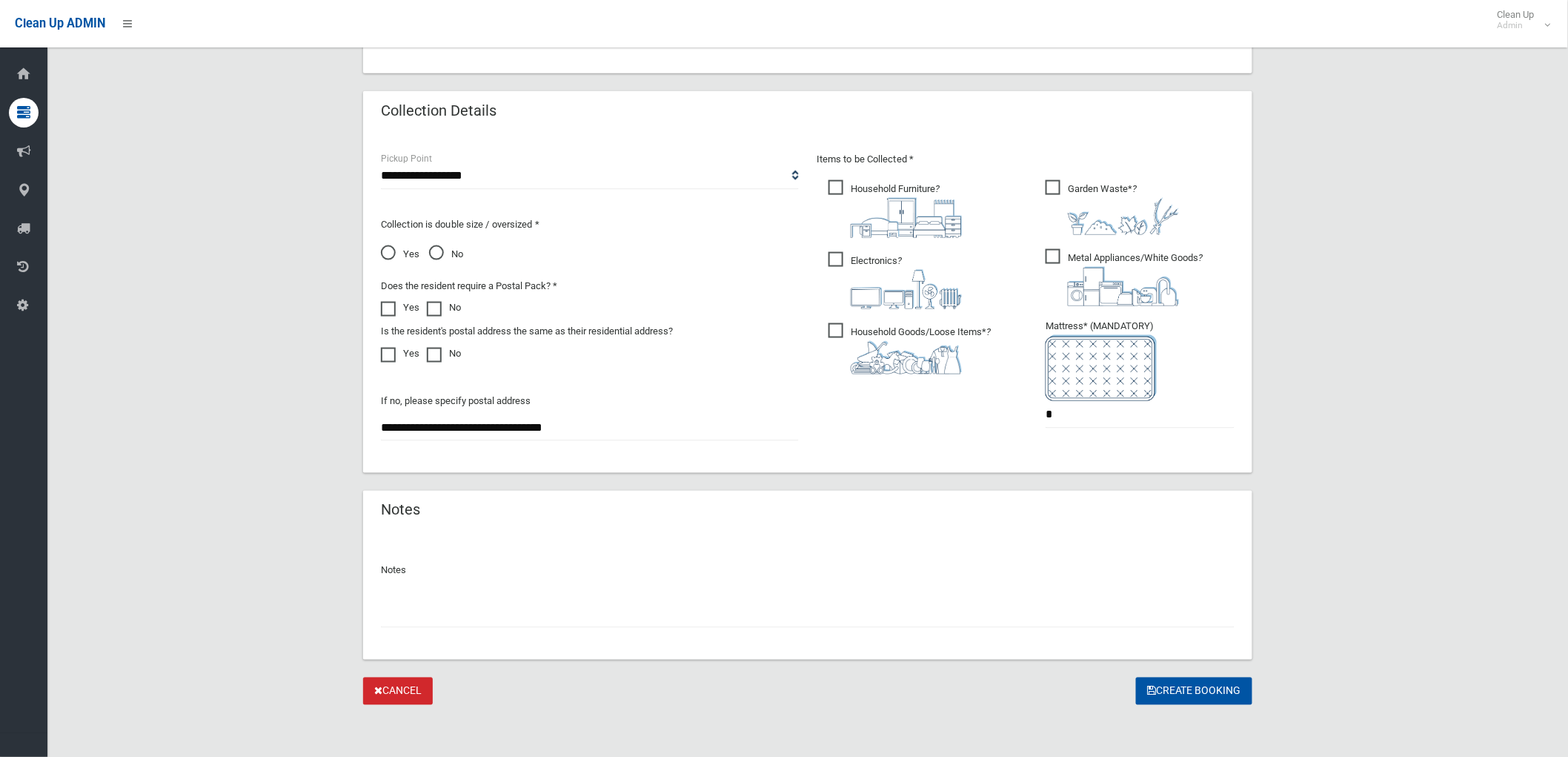
click at [687, 617] on input "text" at bounding box center [808, 614] width 854 height 27
click at [1182, 695] on button "Create Booking" at bounding box center [1193, 691] width 116 height 27
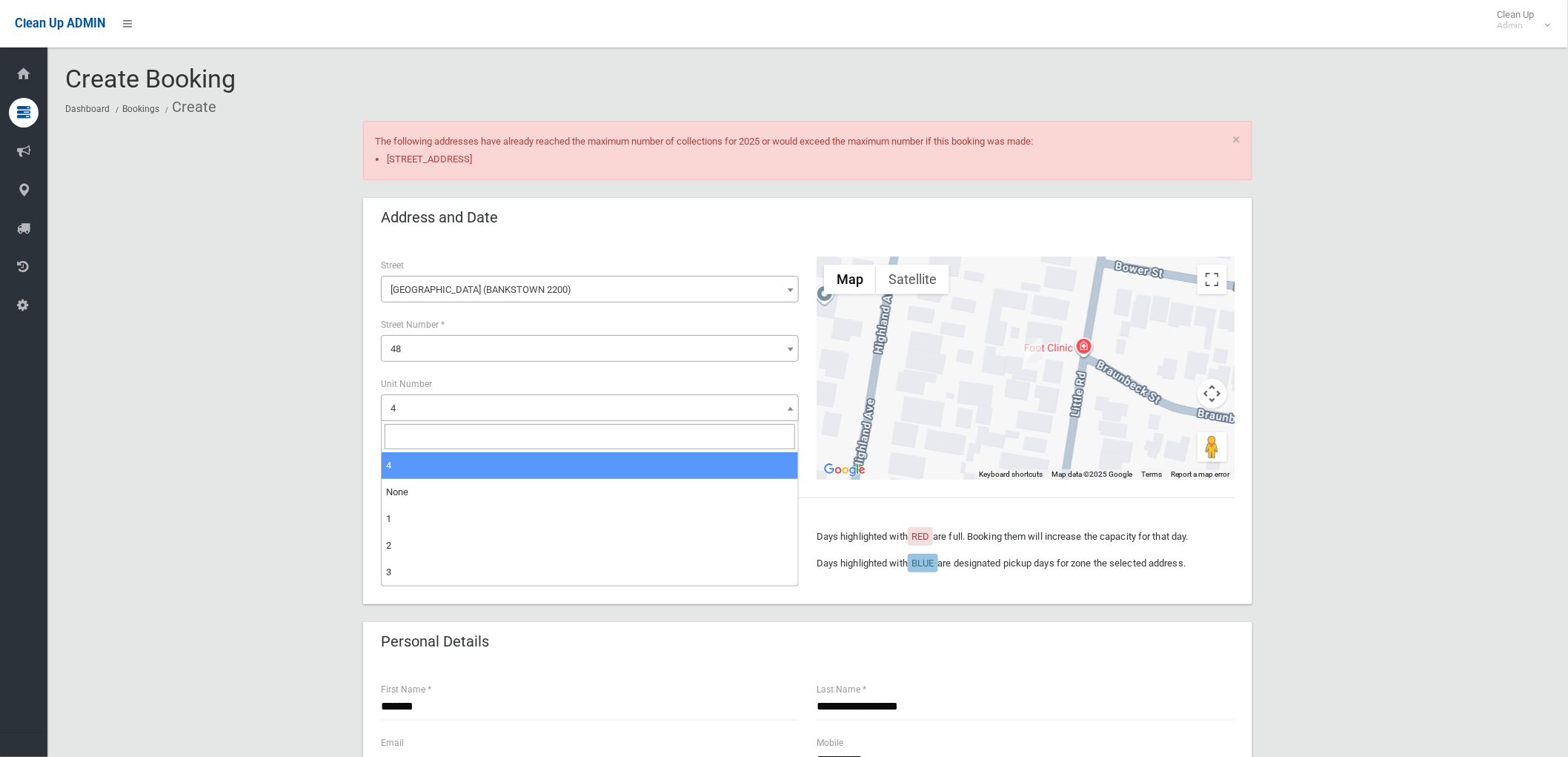
click at [715, 411] on span "4" at bounding box center [590, 409] width 410 height 21
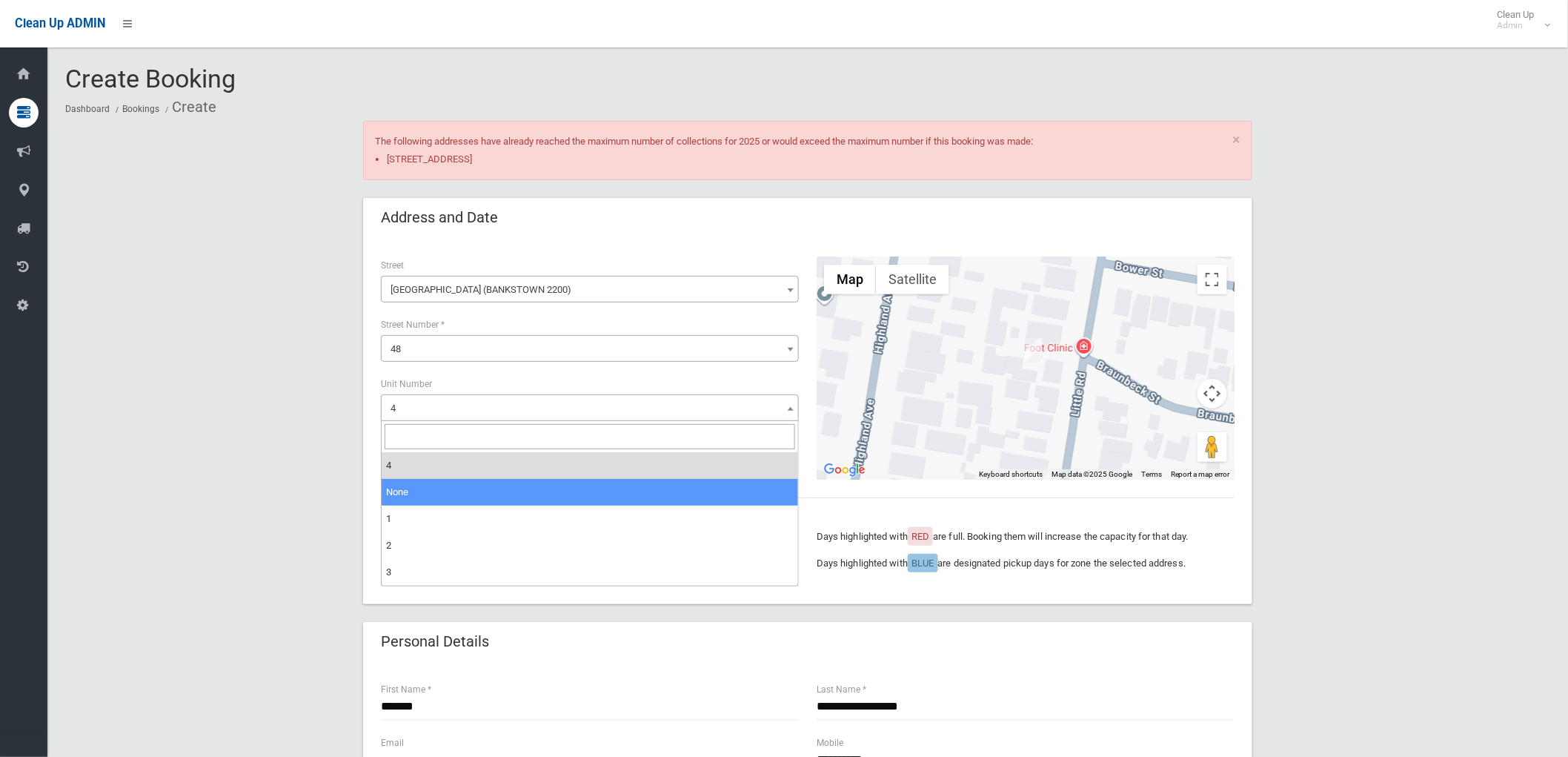
select select "*"
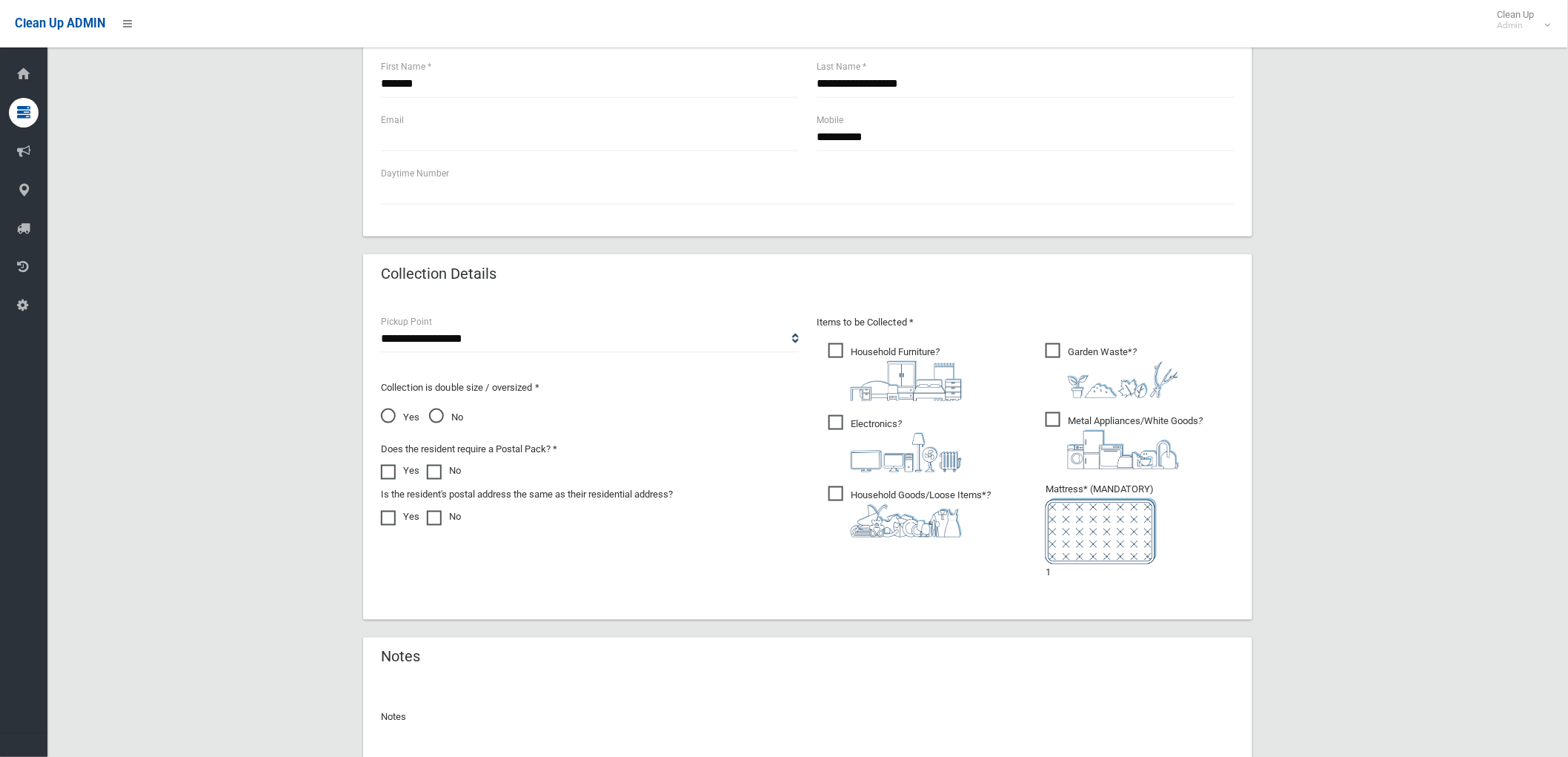
scroll to position [769, 0]
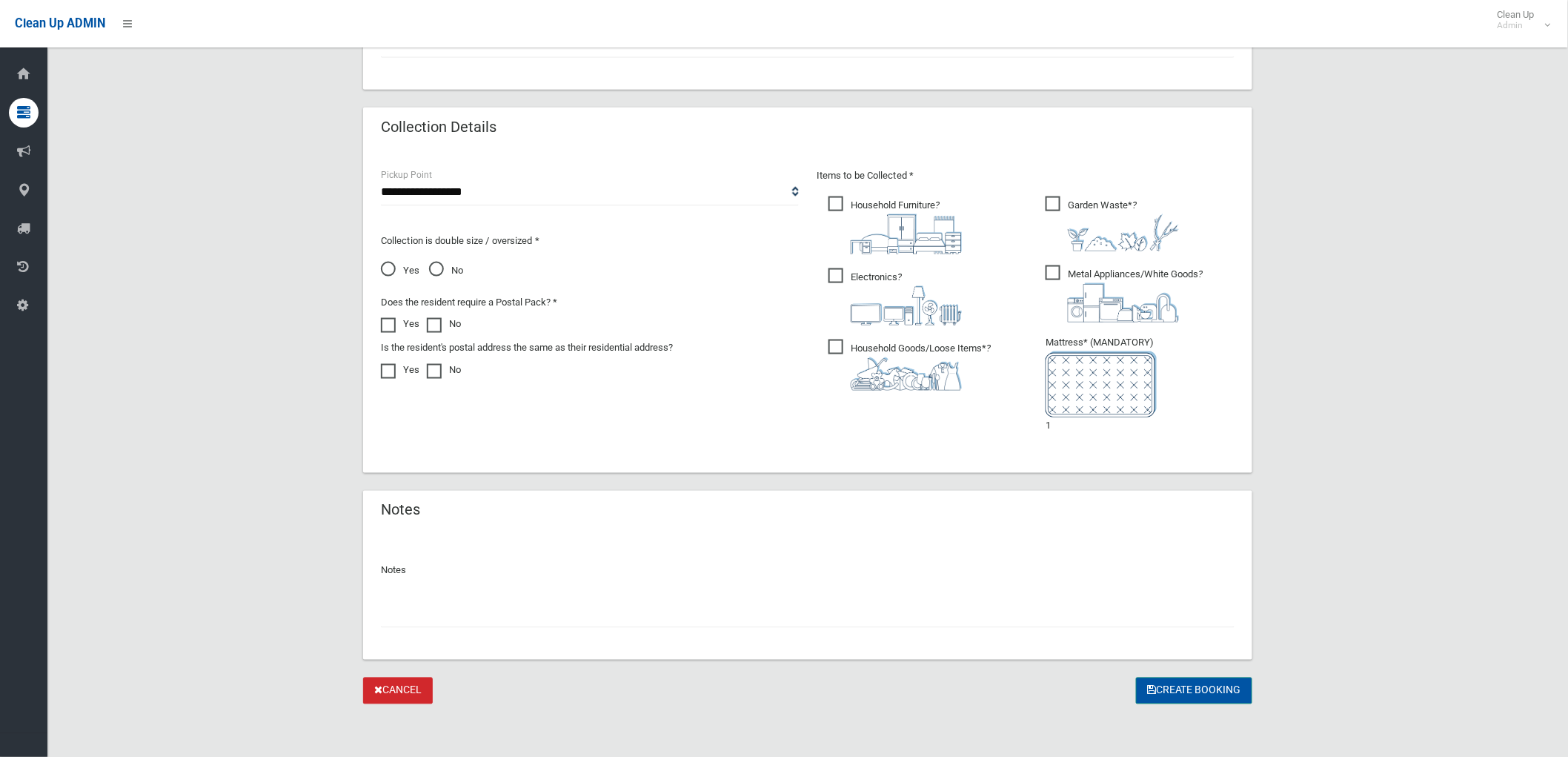
click at [1176, 688] on button "Create Booking" at bounding box center [1193, 691] width 116 height 27
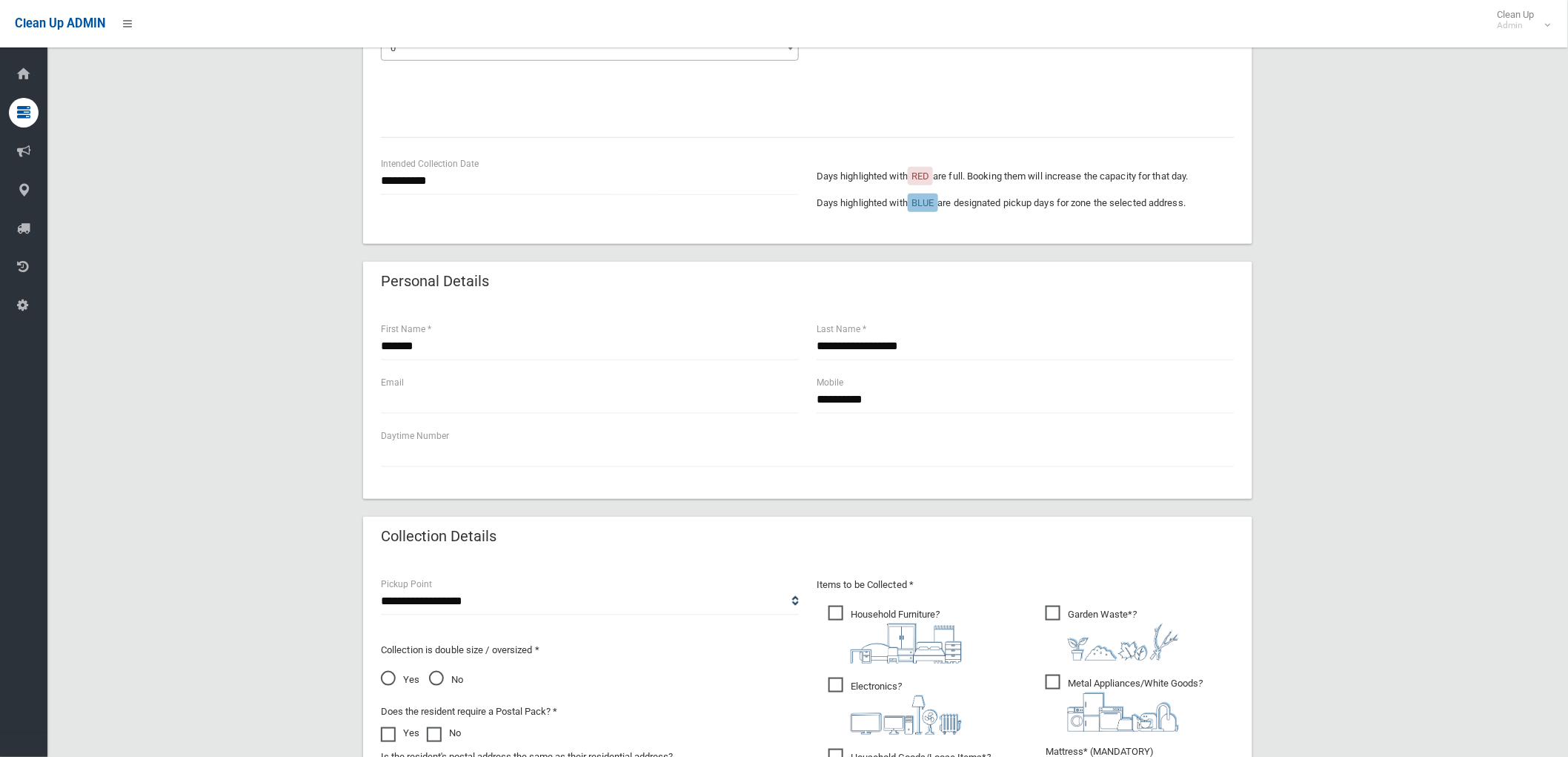
scroll to position [659, 0]
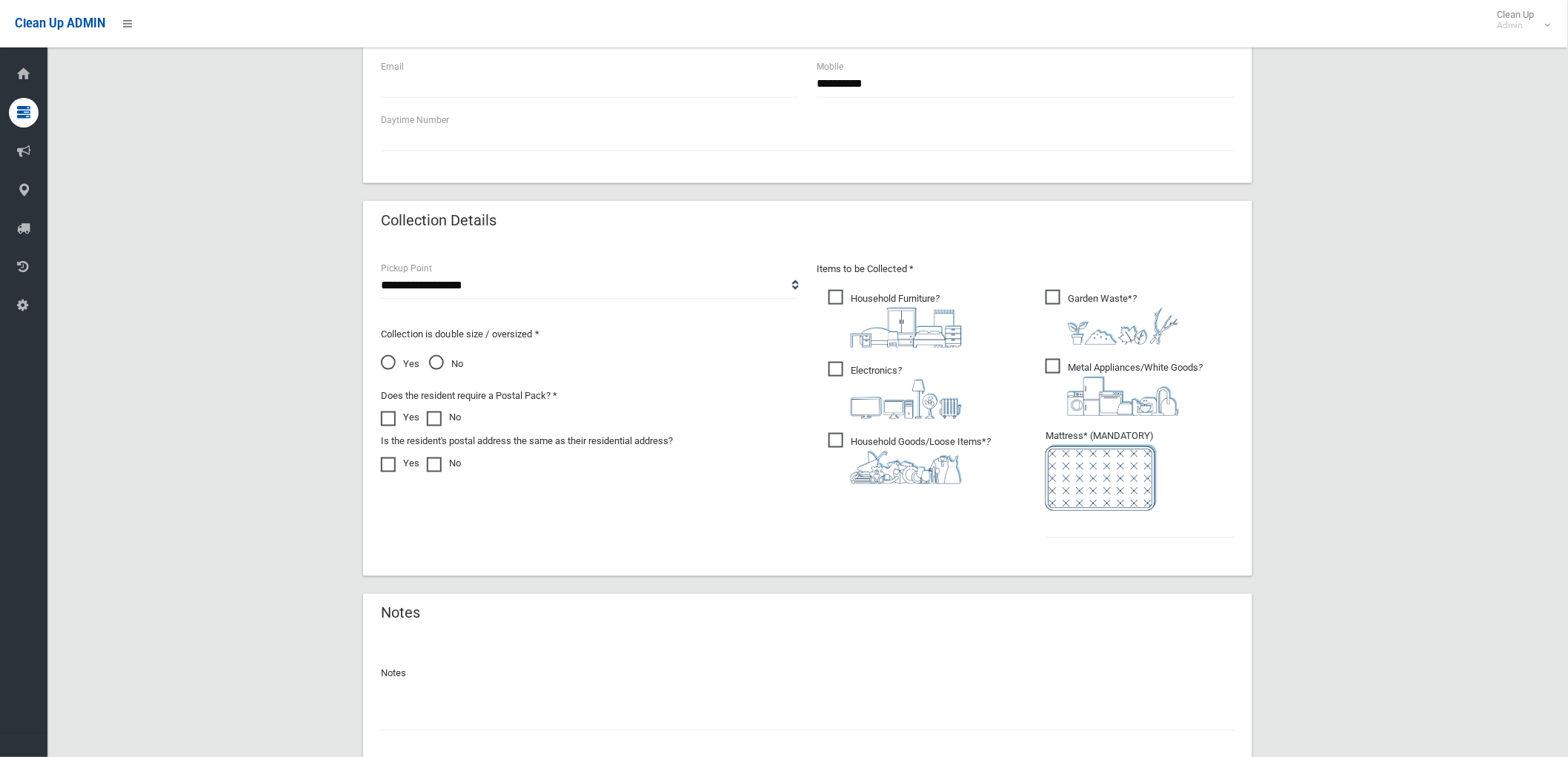
click at [1127, 545] on ul "Garden Waste* ?" at bounding box center [1134, 418] width 201 height 262
click at [1124, 534] on input "text" at bounding box center [1141, 524] width 189 height 27
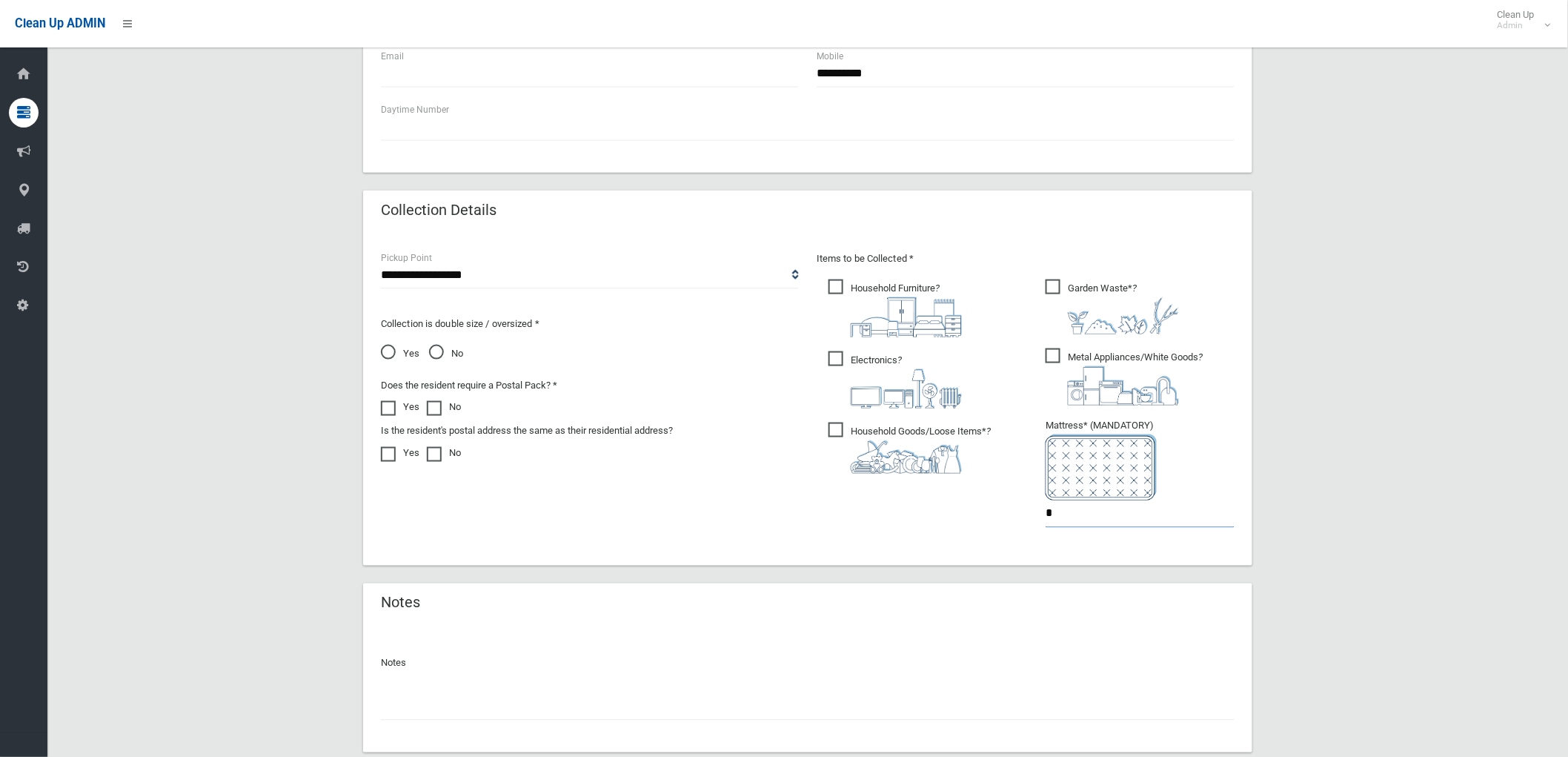
scroll to position [762, 0]
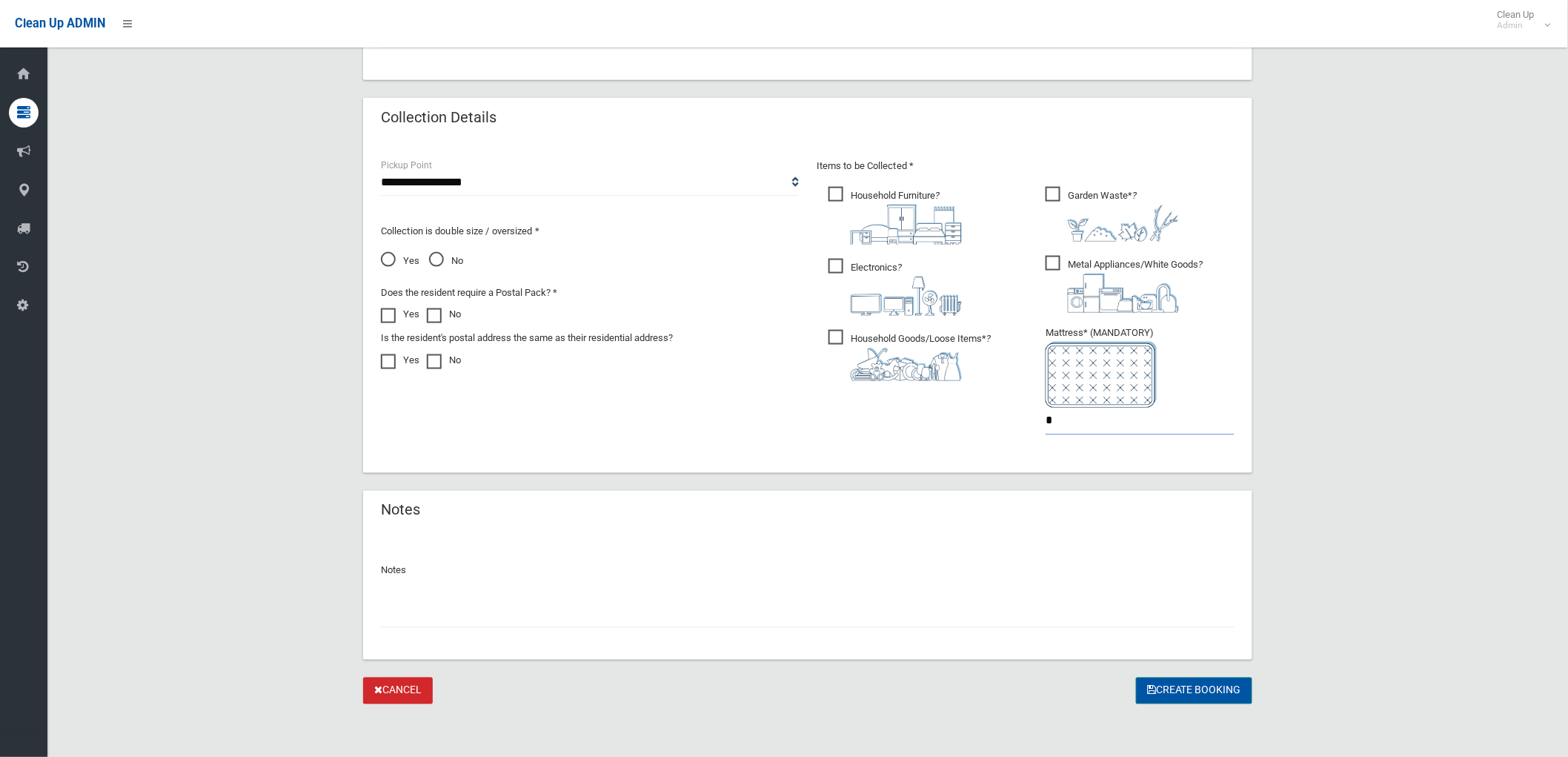
type input "*"
click at [1178, 683] on button "Create Booking" at bounding box center [1193, 691] width 116 height 27
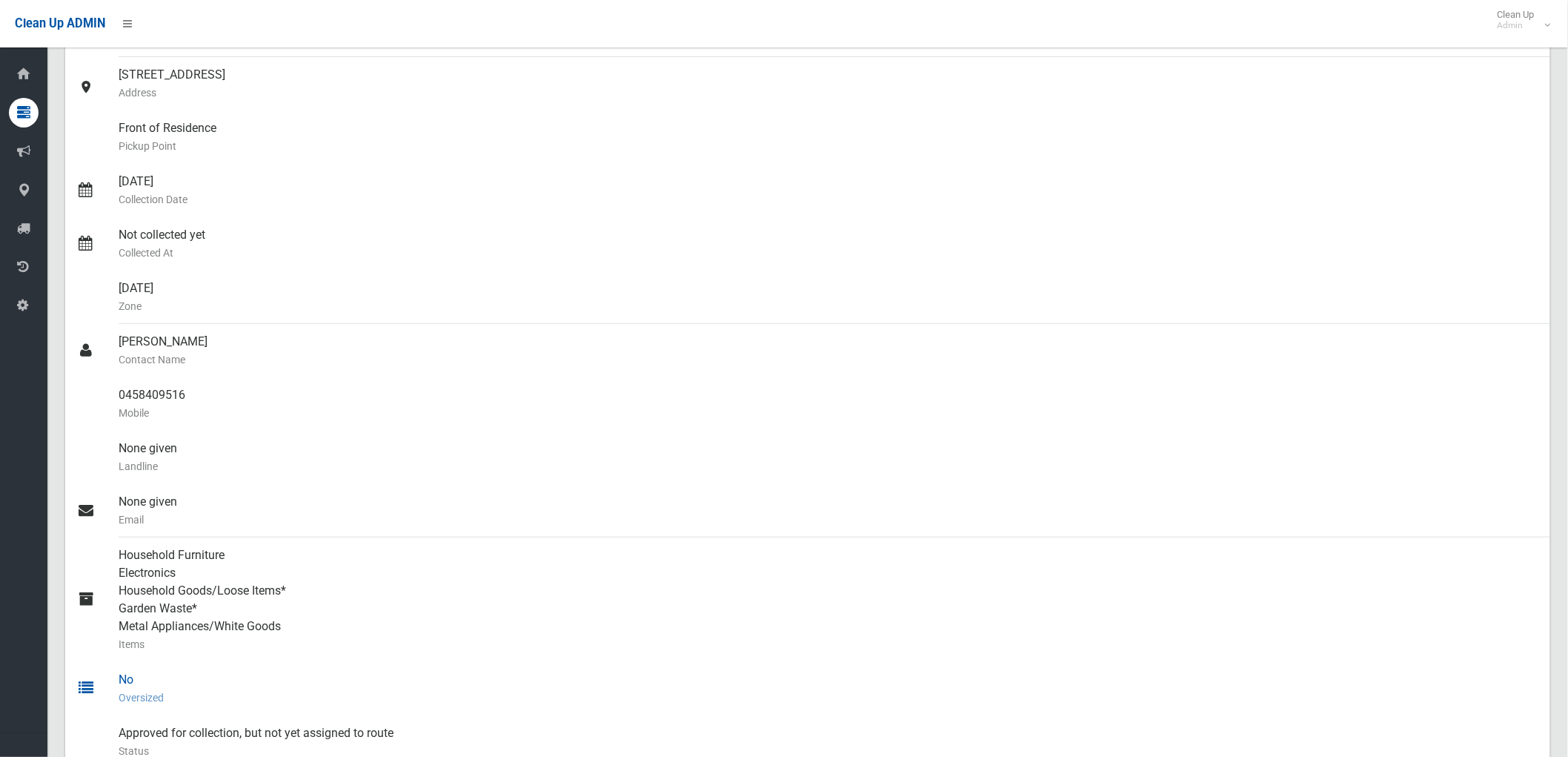
scroll to position [186, 0]
